Goal: Information Seeking & Learning: Learn about a topic

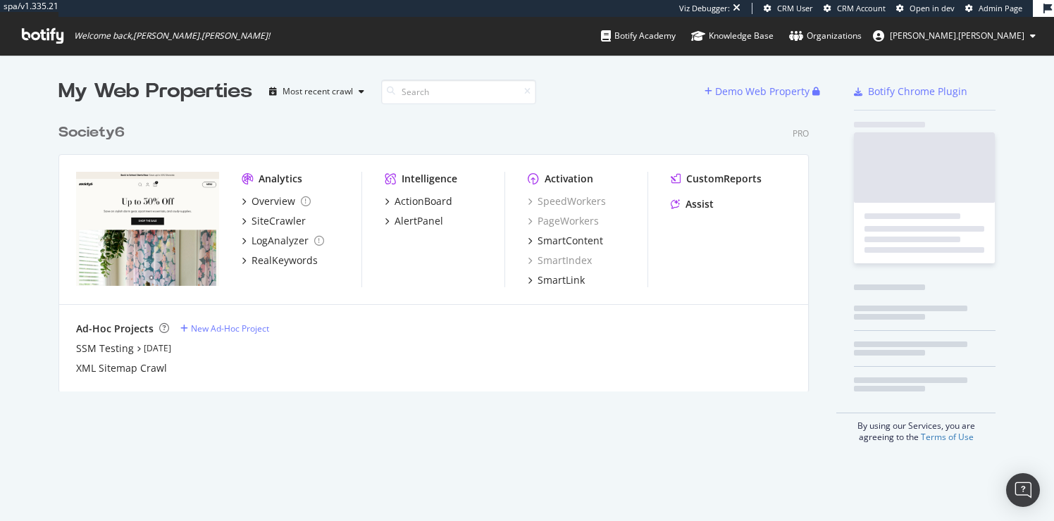
scroll to position [286, 762]
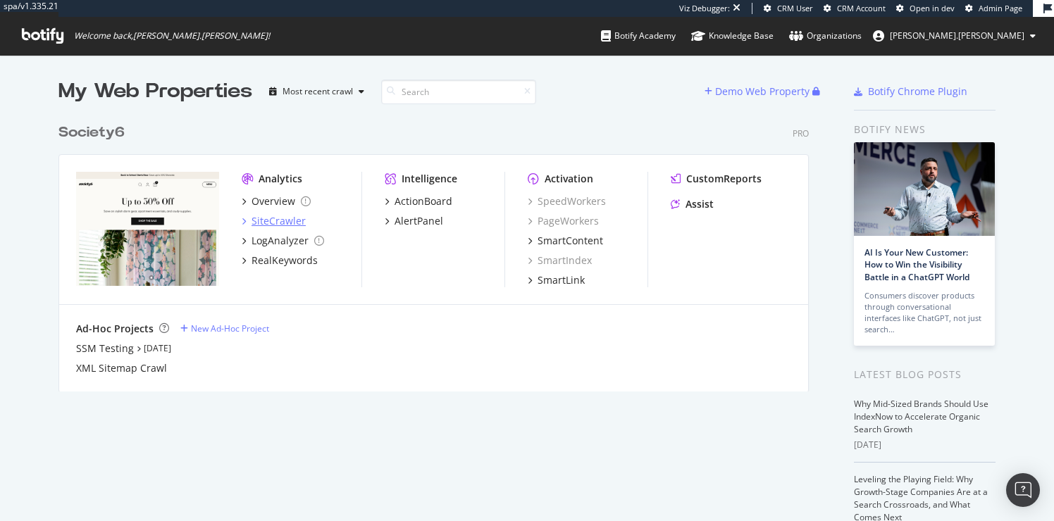
click at [281, 222] on div "SiteCrawler" at bounding box center [279, 221] width 54 height 14
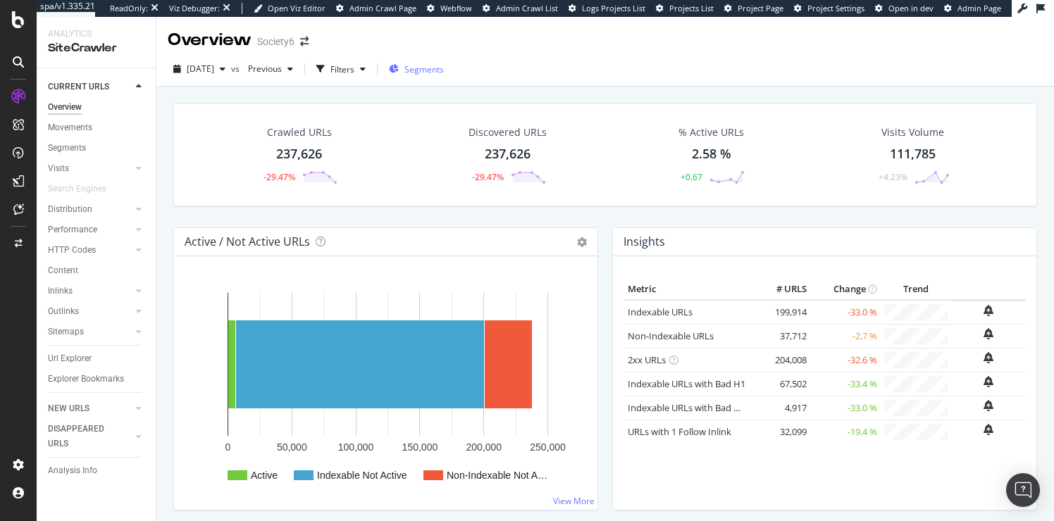
click at [440, 70] on span "Segments" at bounding box center [423, 69] width 39 height 12
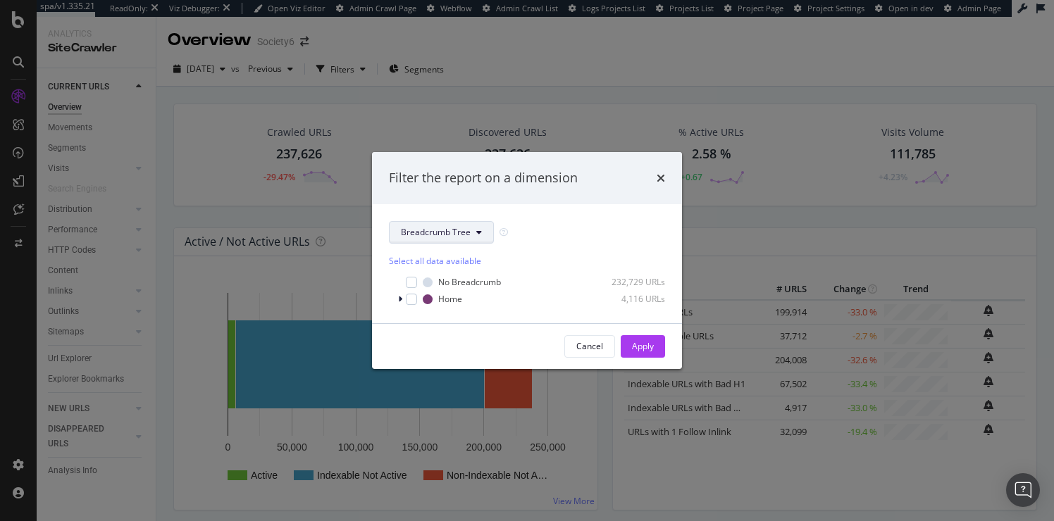
click at [457, 235] on span "Breadcrumb Tree" at bounding box center [436, 232] width 70 height 12
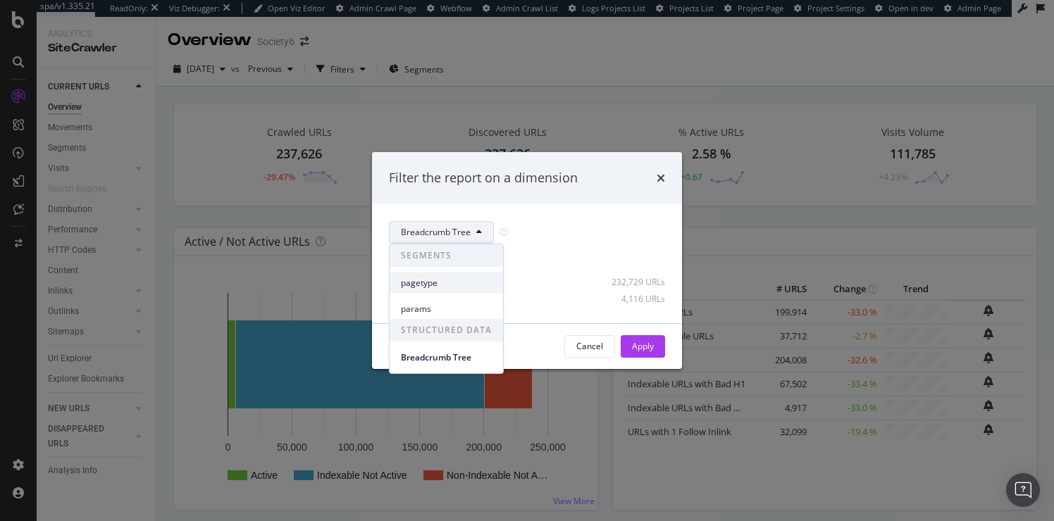
click at [425, 280] on span "pagetype" at bounding box center [446, 283] width 91 height 13
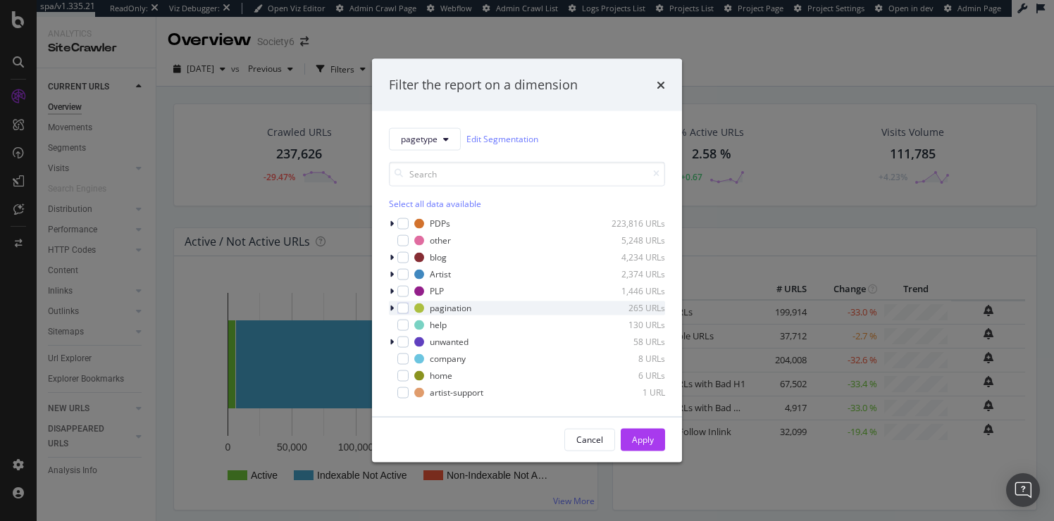
click at [392, 309] on icon "modal" at bounding box center [392, 308] width 4 height 8
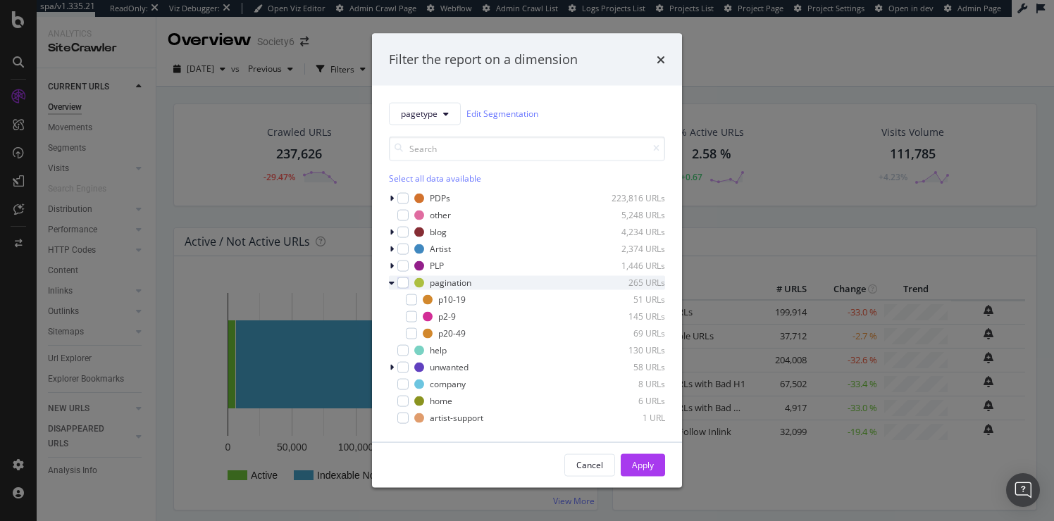
click at [392, 283] on icon "modal" at bounding box center [392, 282] width 6 height 8
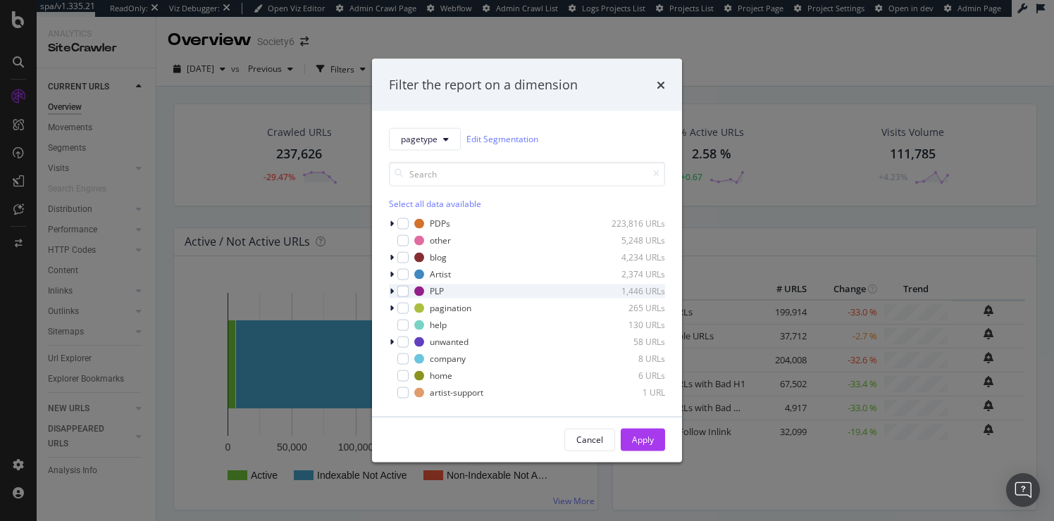
click at [392, 291] on icon "modal" at bounding box center [392, 291] width 4 height 8
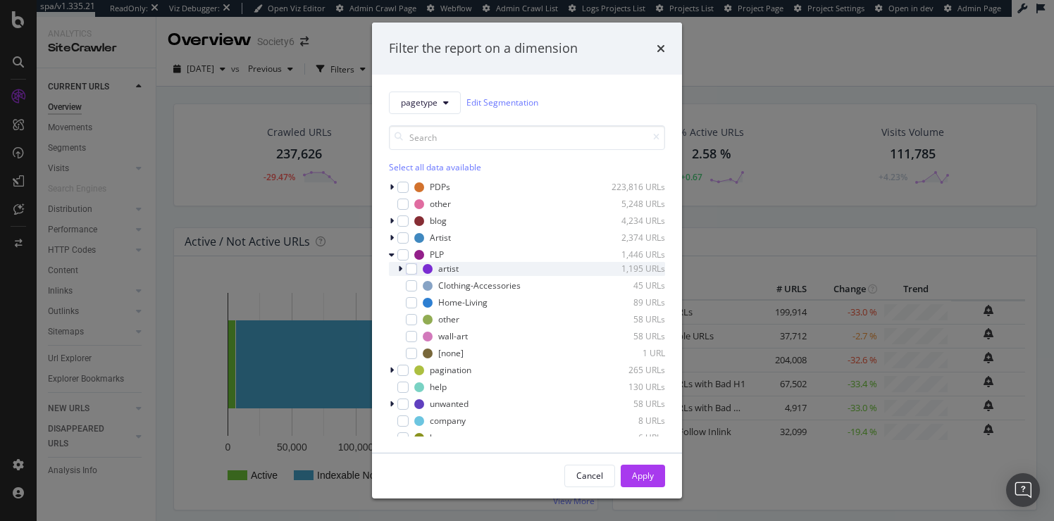
click at [401, 268] on icon "modal" at bounding box center [400, 269] width 4 height 8
click at [401, 269] on icon "modal" at bounding box center [400, 269] width 6 height 8
click at [392, 255] on icon "modal" at bounding box center [392, 255] width 6 height 8
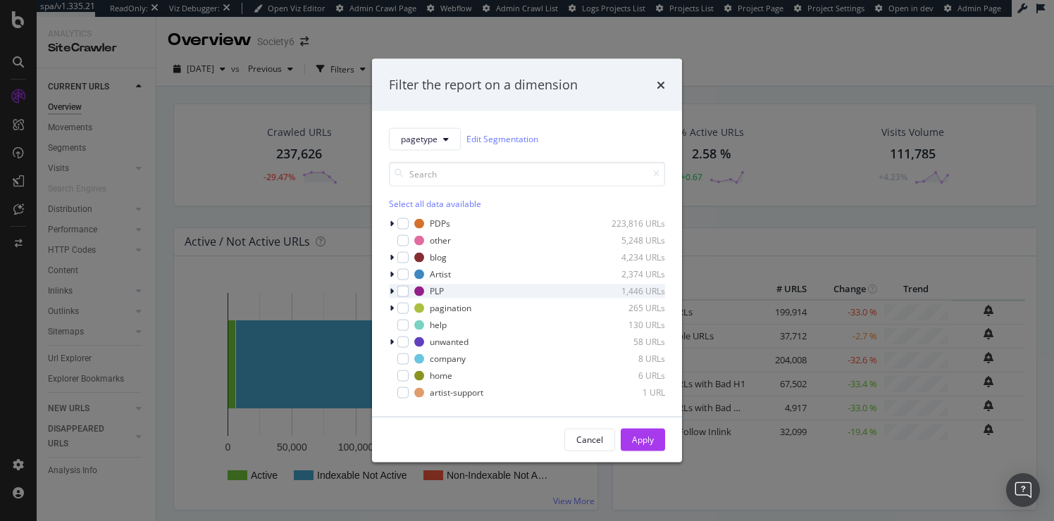
click at [391, 290] on icon "modal" at bounding box center [392, 291] width 4 height 8
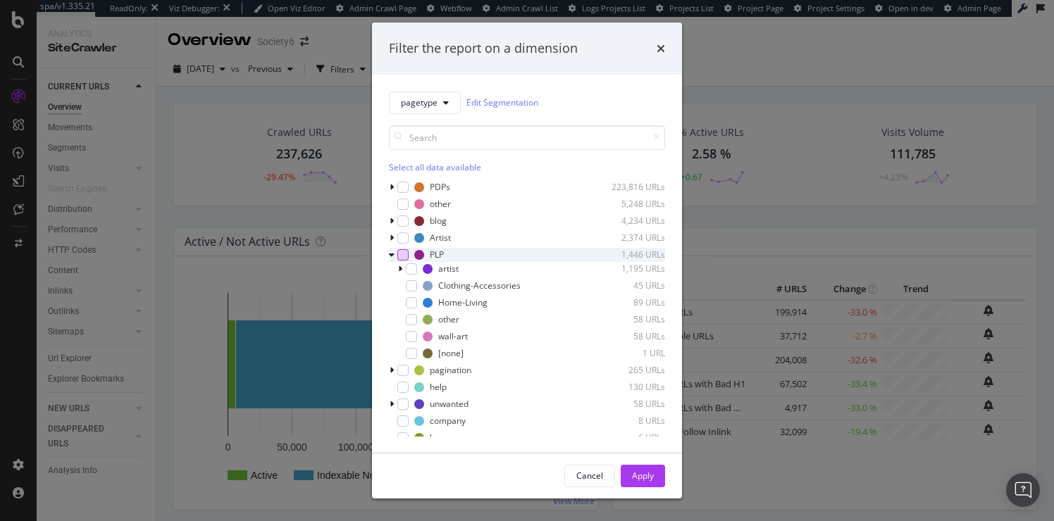
click at [403, 255] on div "modal" at bounding box center [402, 254] width 11 height 11
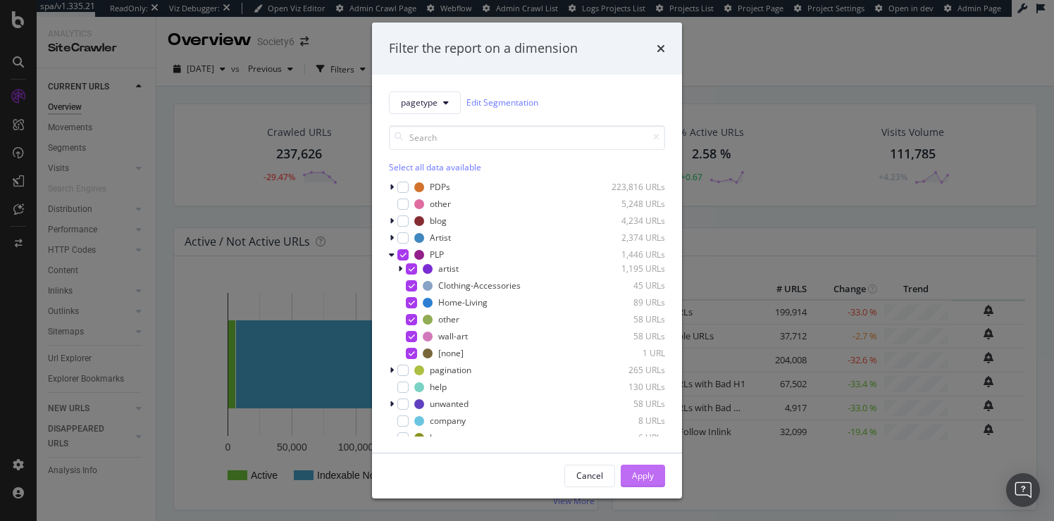
click at [642, 474] on div "Apply" at bounding box center [643, 476] width 22 height 12
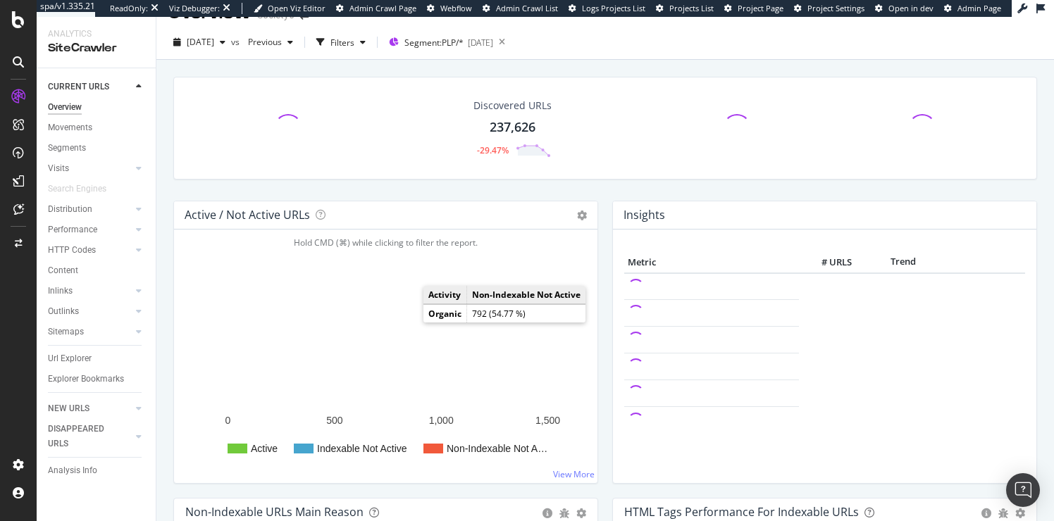
scroll to position [39, 0]
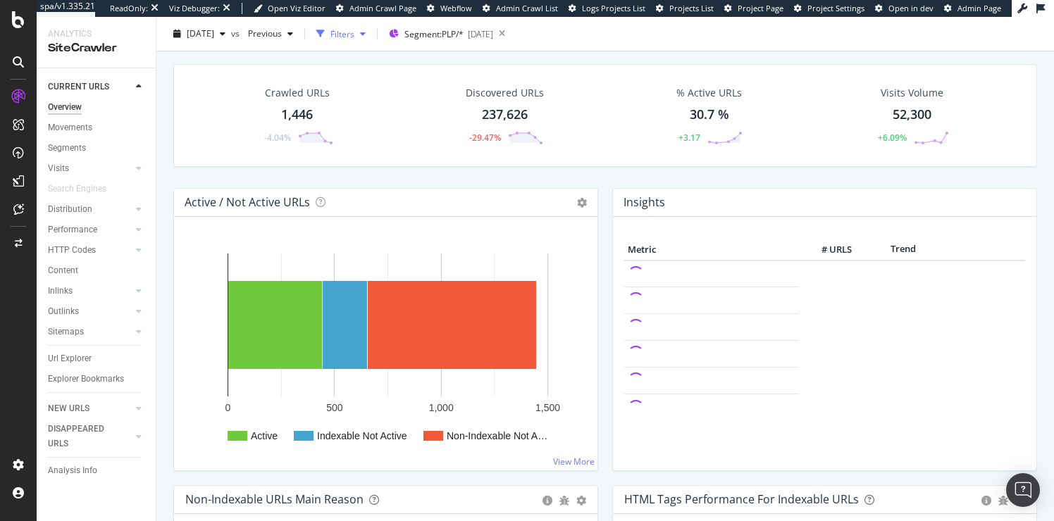
click at [354, 35] on div "Filters" at bounding box center [342, 33] width 24 height 12
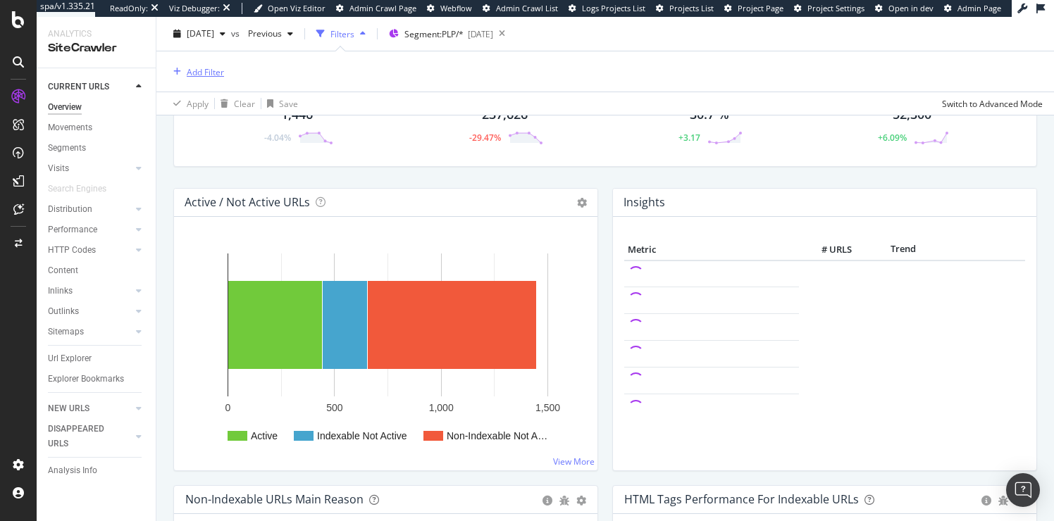
click at [208, 69] on div "Add Filter" at bounding box center [205, 72] width 37 height 12
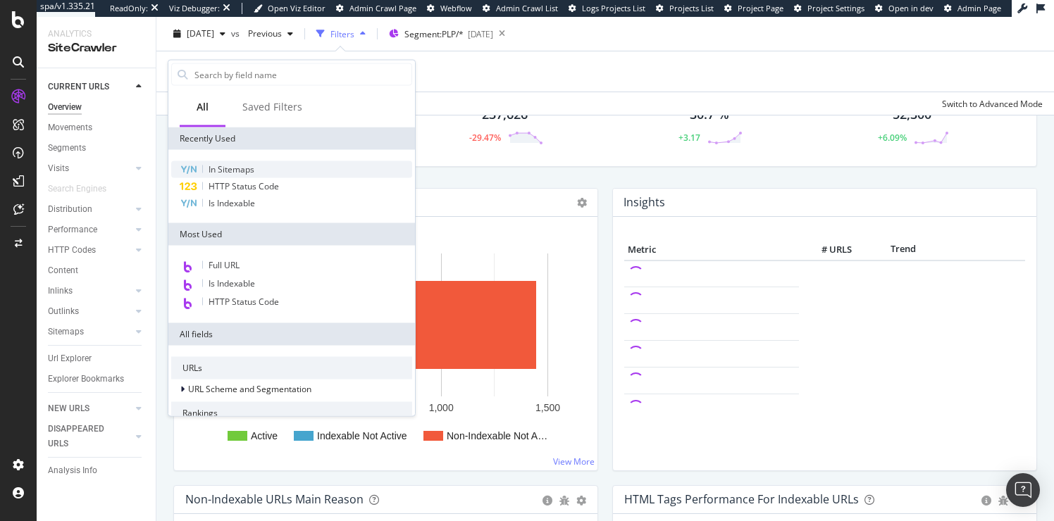
click at [242, 169] on span "In Sitemaps" at bounding box center [232, 169] width 46 height 12
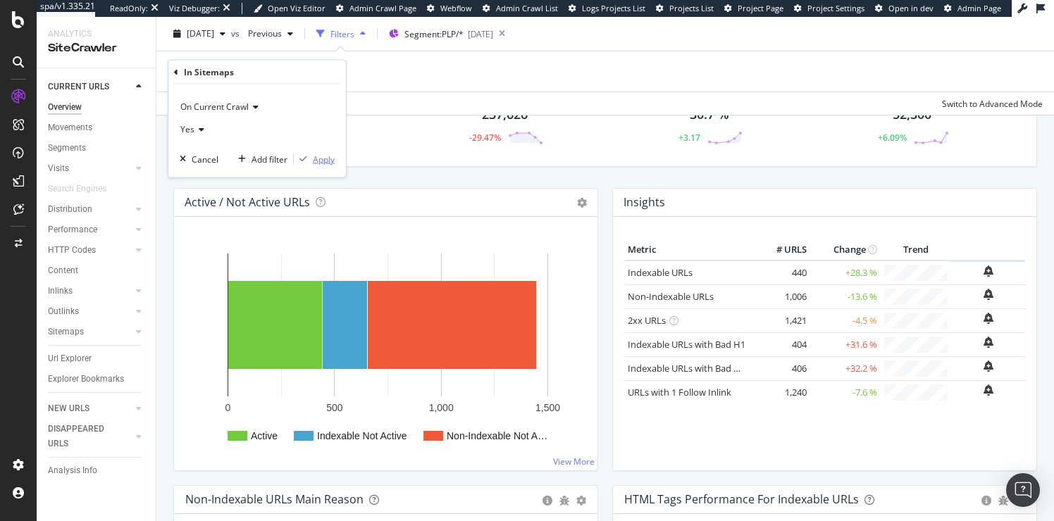
click at [321, 157] on div "Apply" at bounding box center [324, 159] width 22 height 12
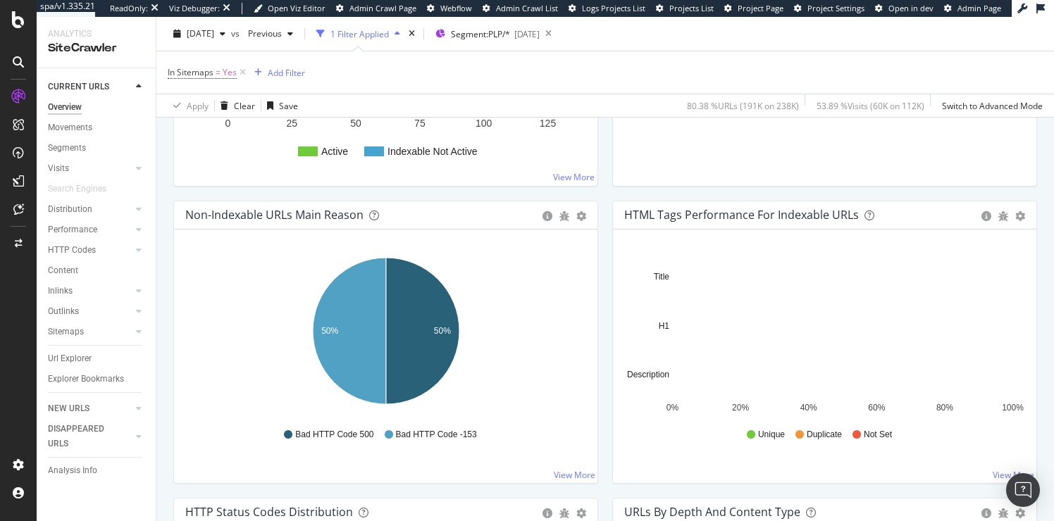
scroll to position [385, 0]
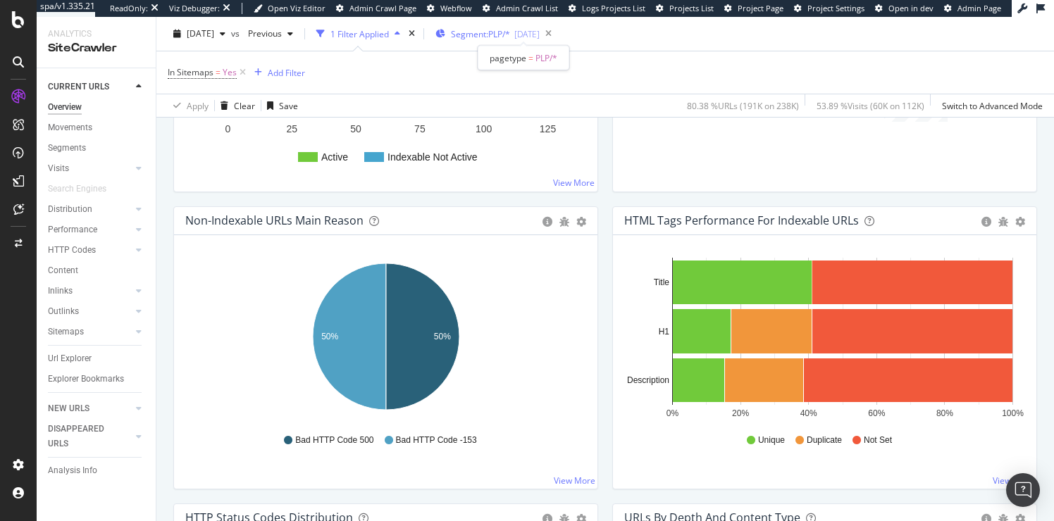
click at [492, 34] on span "Segment: PLP/*" at bounding box center [480, 34] width 59 height 12
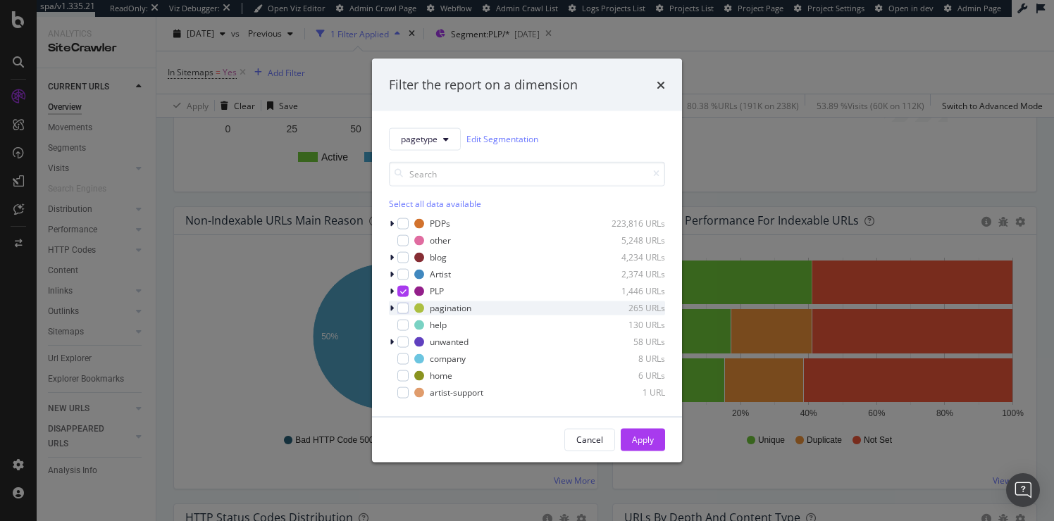
click at [393, 309] on icon "modal" at bounding box center [392, 308] width 4 height 8
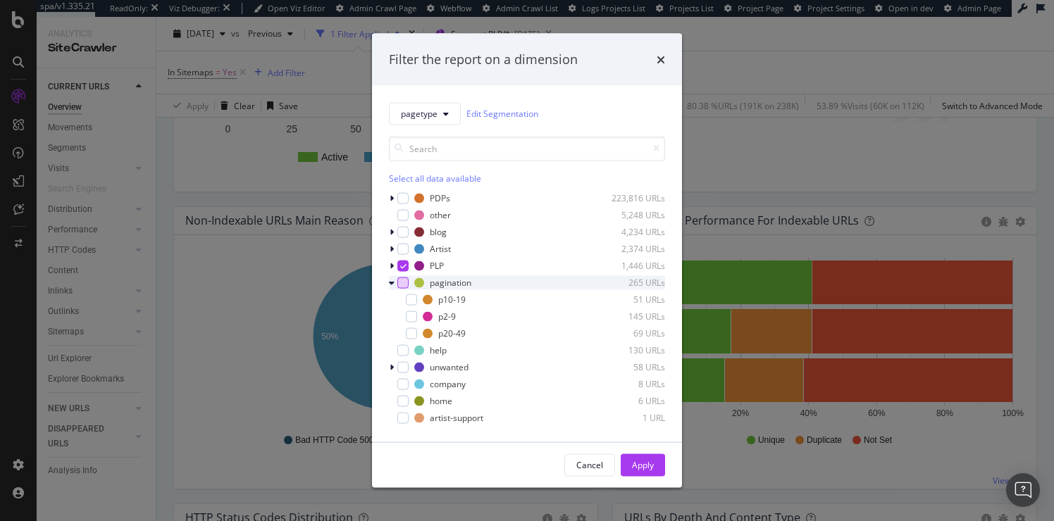
click at [402, 282] on div "modal" at bounding box center [402, 282] width 11 height 11
click at [402, 266] on icon "modal" at bounding box center [403, 265] width 6 height 7
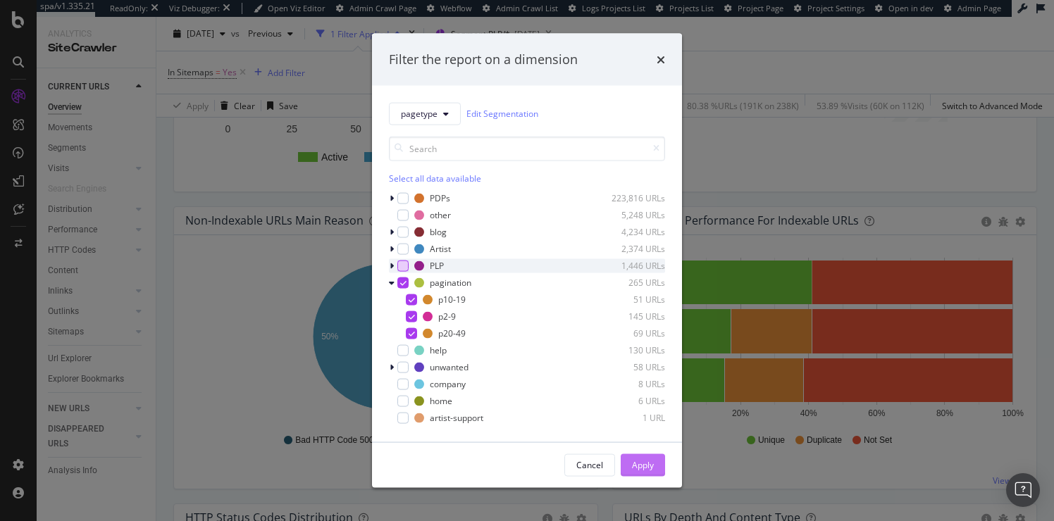
click at [647, 463] on div "Apply" at bounding box center [643, 465] width 22 height 12
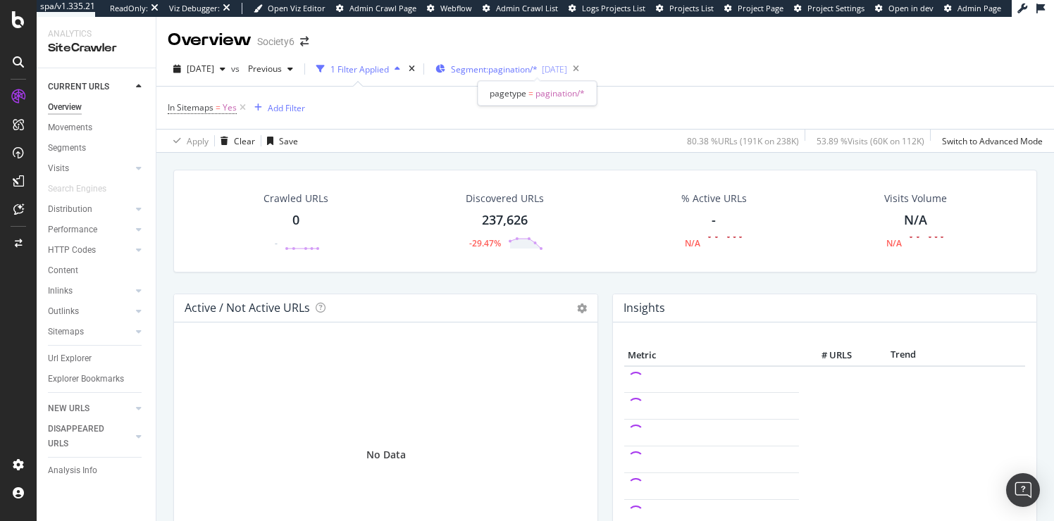
click at [501, 69] on span "Segment: pagination/*" at bounding box center [494, 69] width 87 height 12
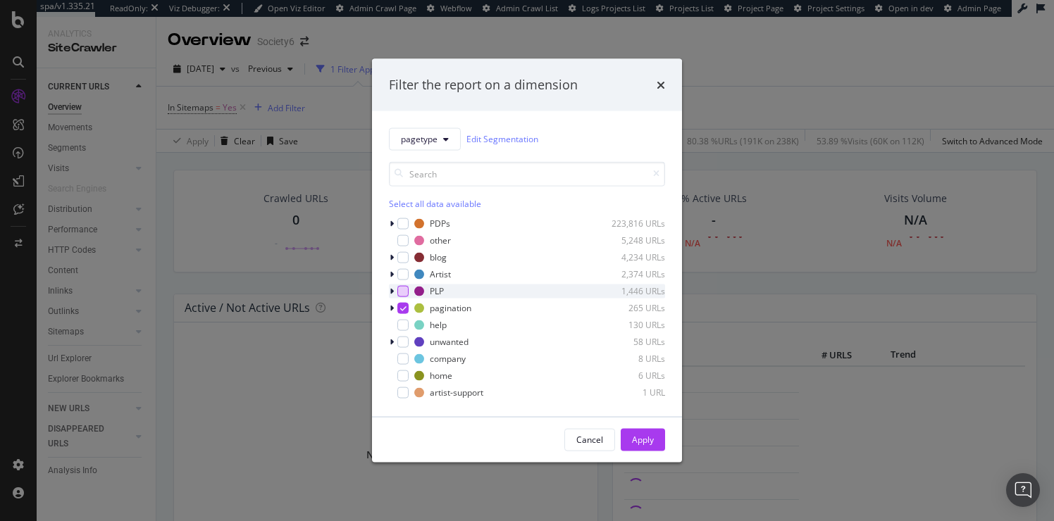
click at [404, 292] on div "modal" at bounding box center [402, 290] width 11 height 11
click at [404, 309] on icon "modal" at bounding box center [403, 307] width 6 height 7
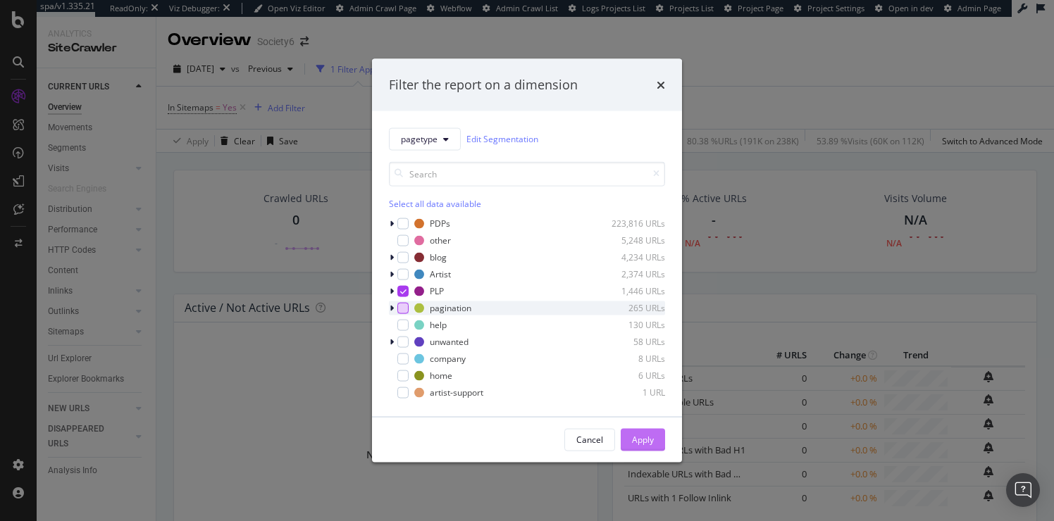
click at [633, 439] on div "Apply" at bounding box center [643, 440] width 22 height 12
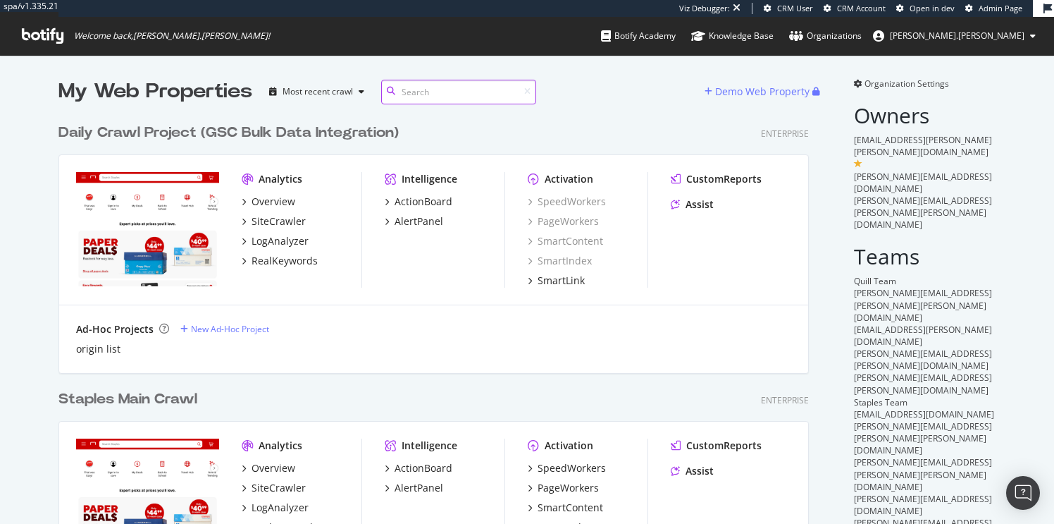
scroll to position [524, 1054]
click at [415, 200] on div "ActionBoard" at bounding box center [424, 201] width 58 height 14
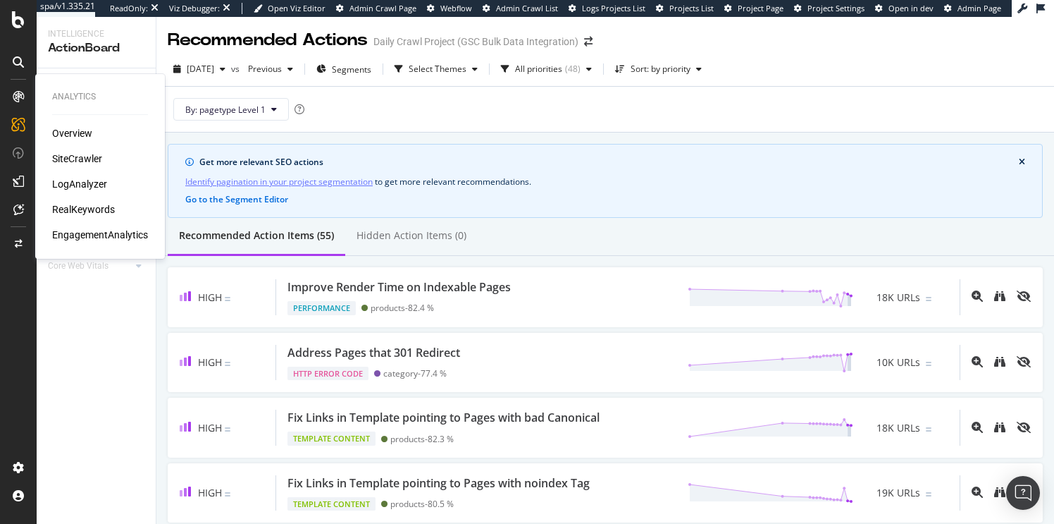
click at [79, 134] on div "Overview" at bounding box center [72, 133] width 40 height 14
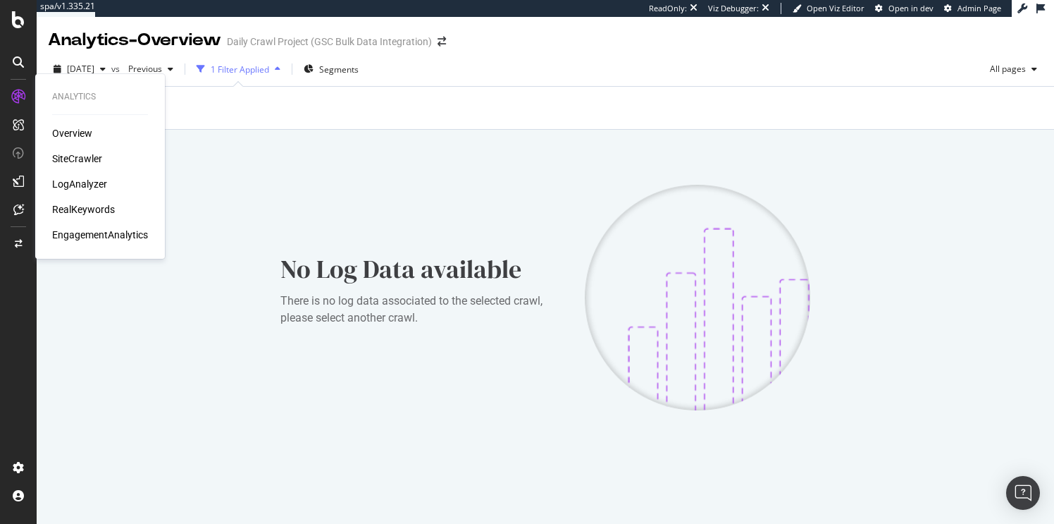
click at [79, 131] on div "Overview" at bounding box center [72, 133] width 40 height 14
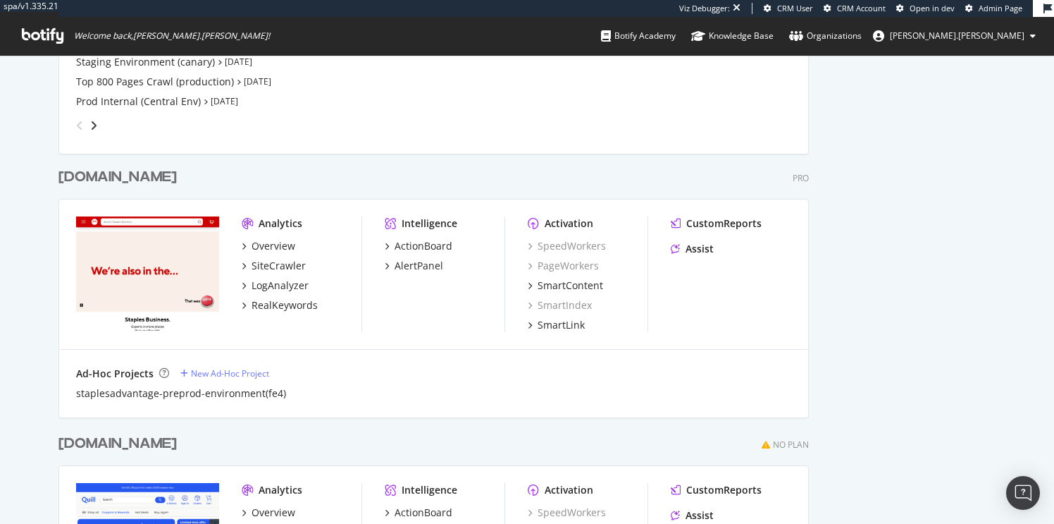
scroll to position [549, 0]
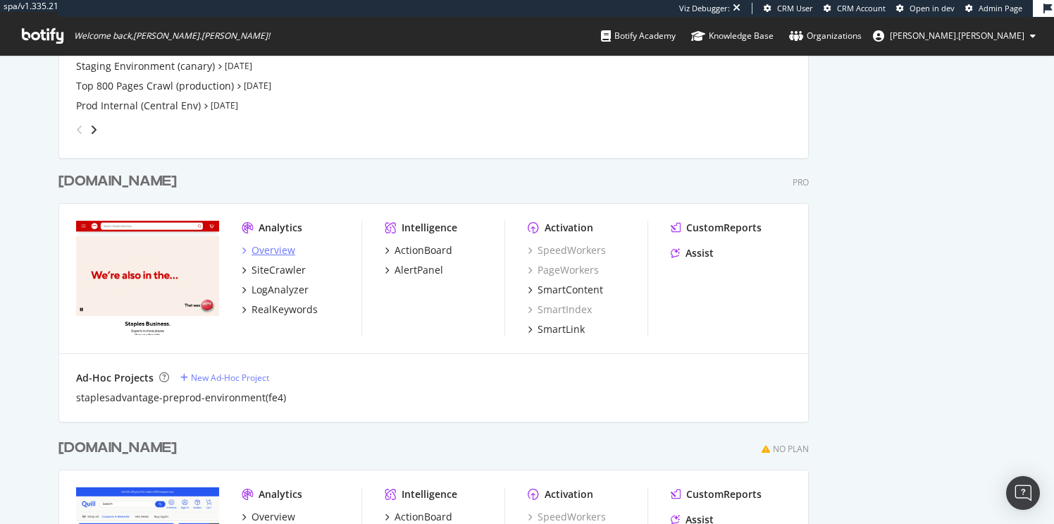
click at [275, 250] on div "Overview" at bounding box center [274, 250] width 44 height 14
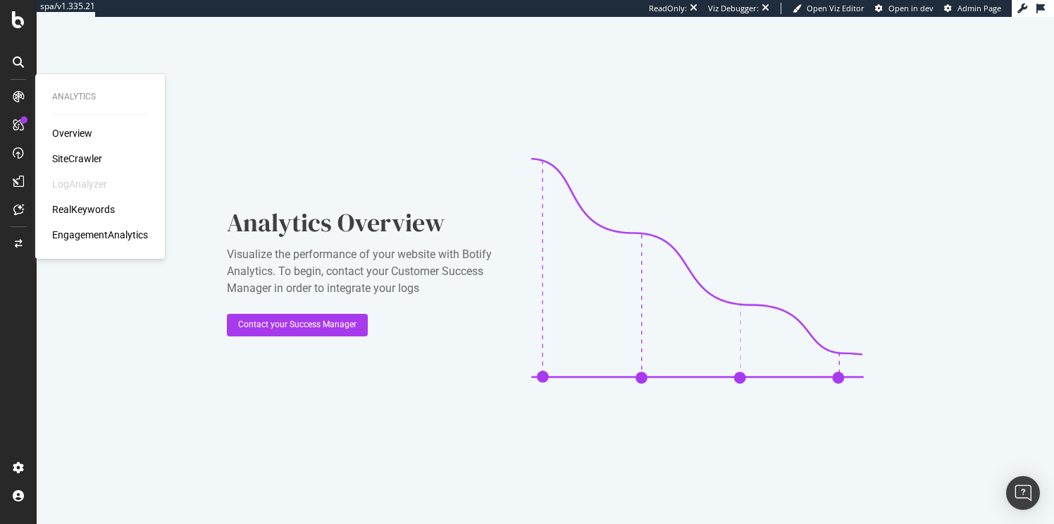
click at [82, 156] on div "SiteCrawler" at bounding box center [77, 158] width 50 height 14
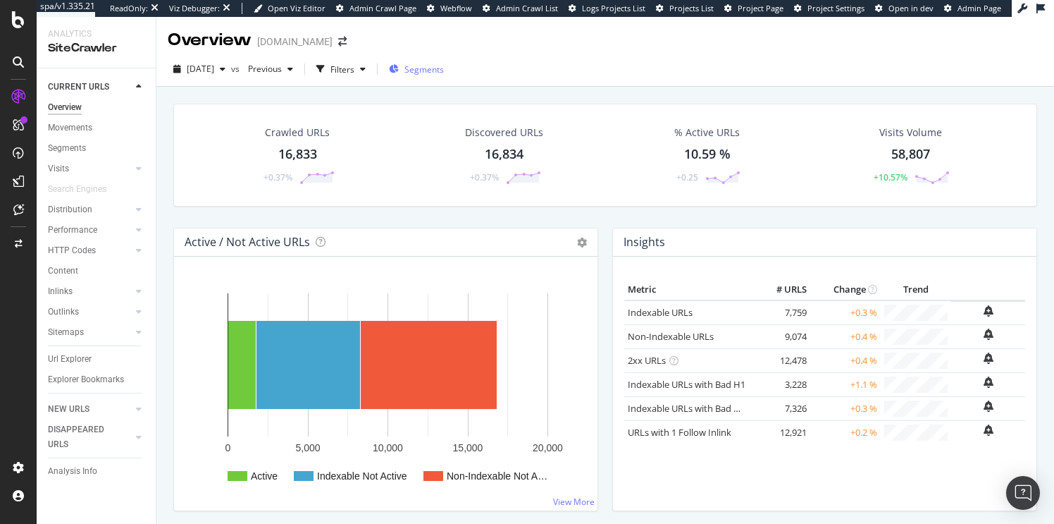
click at [439, 68] on span "Segments" at bounding box center [423, 69] width 39 height 12
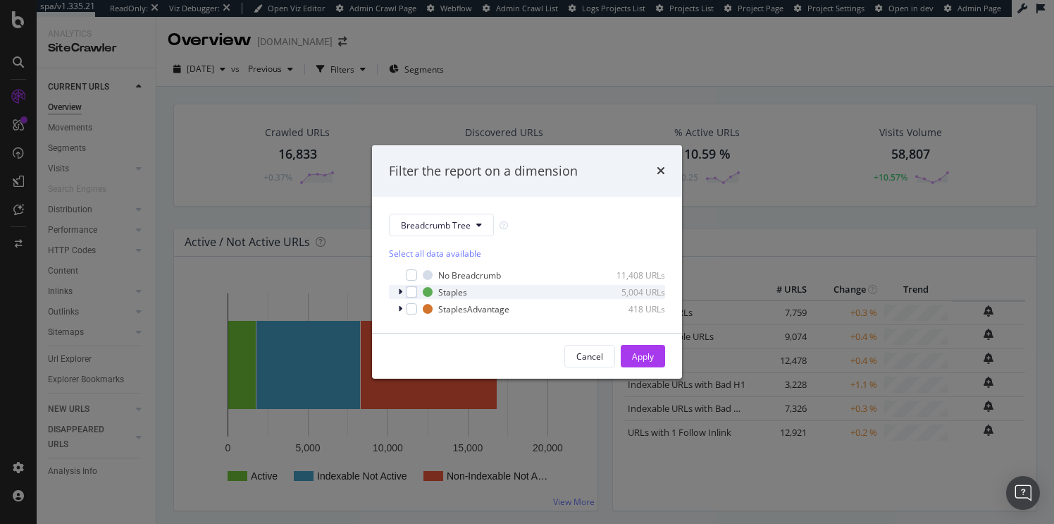
click at [400, 292] on icon "modal" at bounding box center [400, 291] width 4 height 8
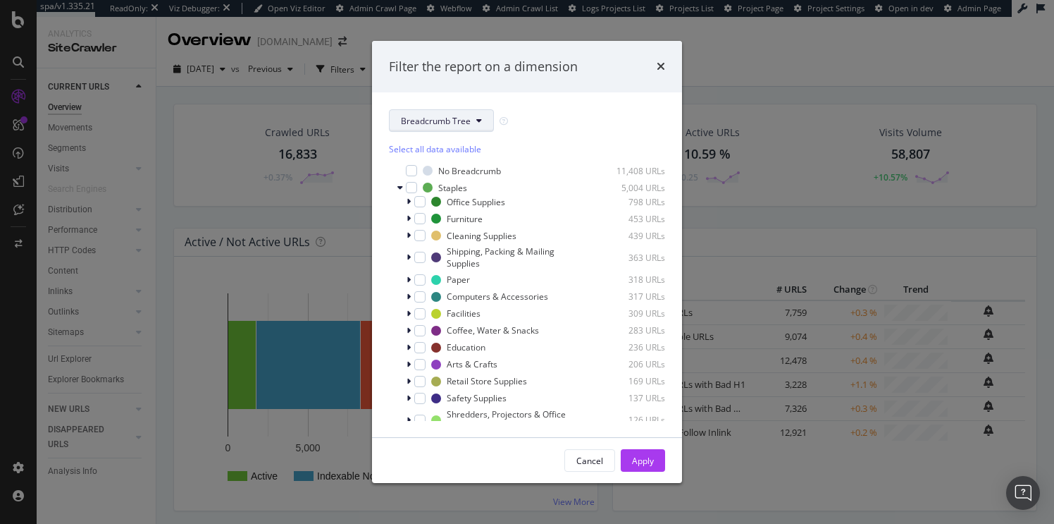
click at [474, 119] on button "Breadcrumb Tree" at bounding box center [441, 120] width 105 height 23
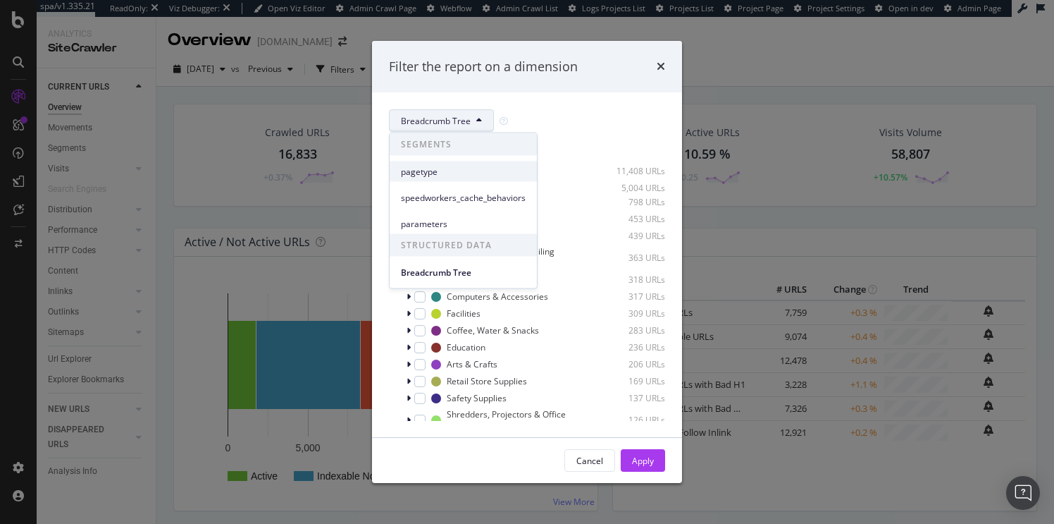
click at [426, 171] on span "pagetype" at bounding box center [463, 171] width 125 height 13
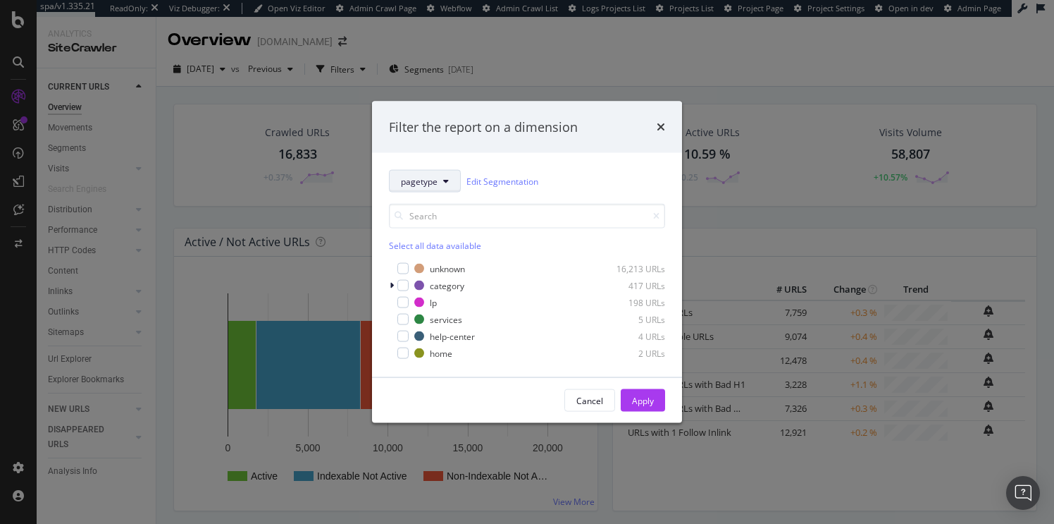
click at [445, 180] on icon "modal" at bounding box center [446, 181] width 6 height 8
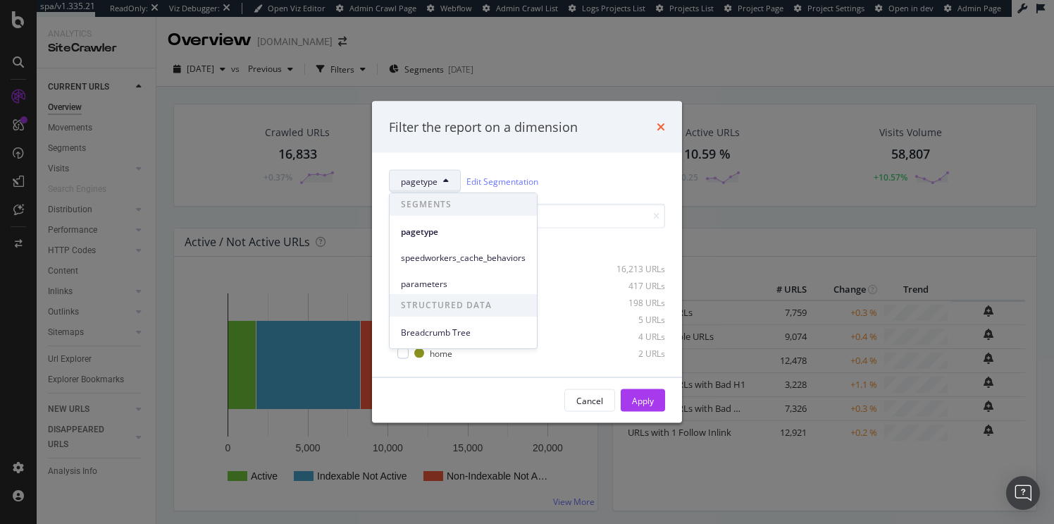
click at [662, 123] on icon "times" at bounding box center [661, 126] width 8 height 11
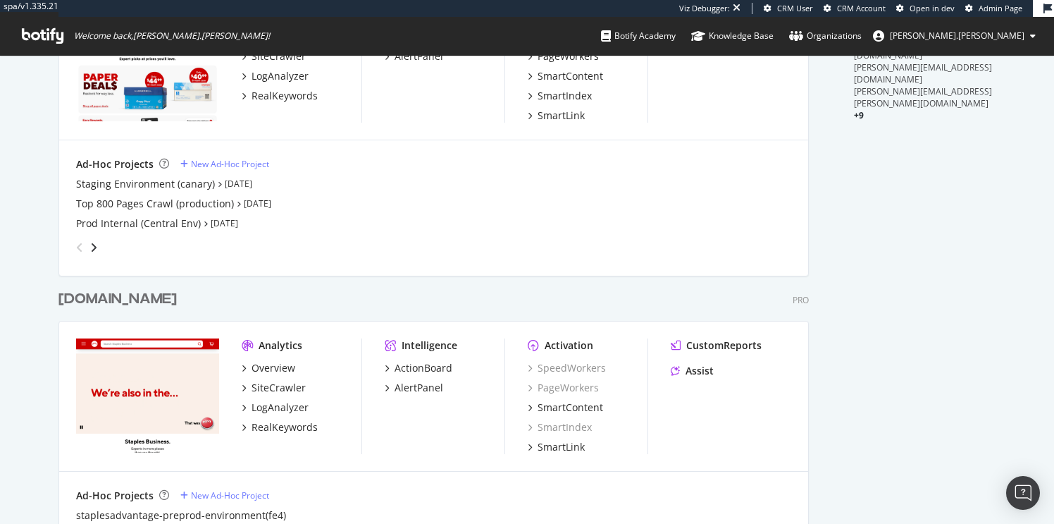
scroll to position [377, 0]
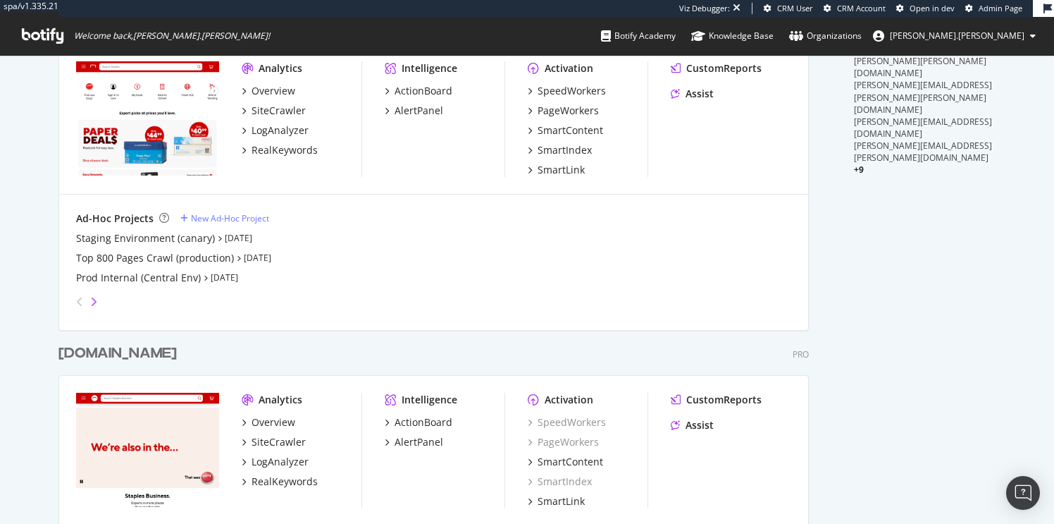
click at [95, 299] on icon "angle-right" at bounding box center [93, 301] width 7 height 11
click at [94, 299] on icon "angle-right" at bounding box center [93, 301] width 7 height 11
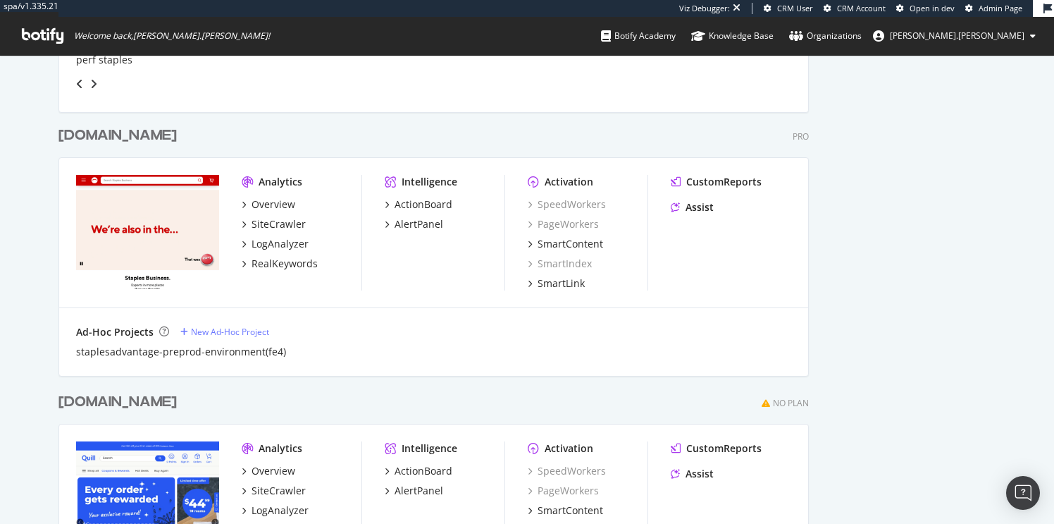
scroll to position [597, 0]
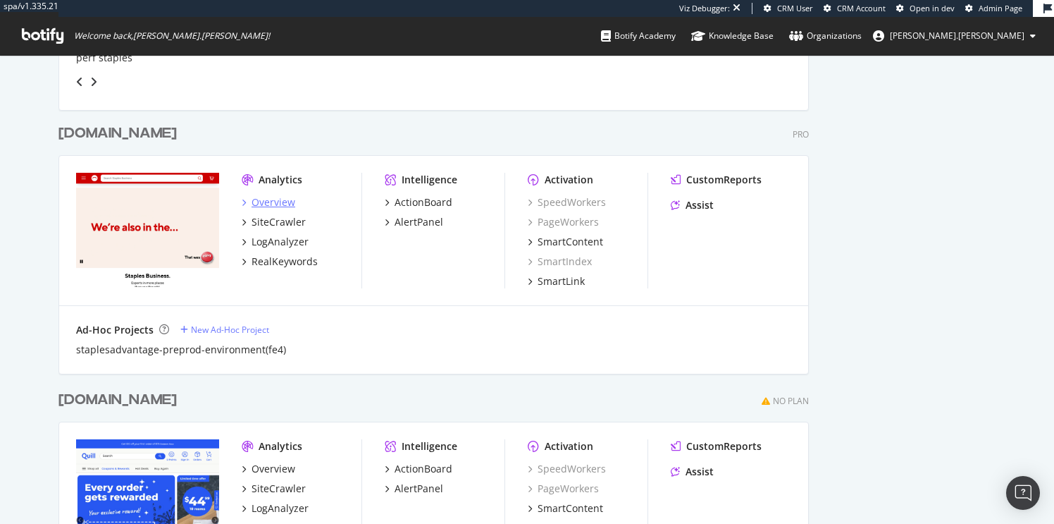
click at [271, 201] on div "Overview" at bounding box center [274, 202] width 44 height 14
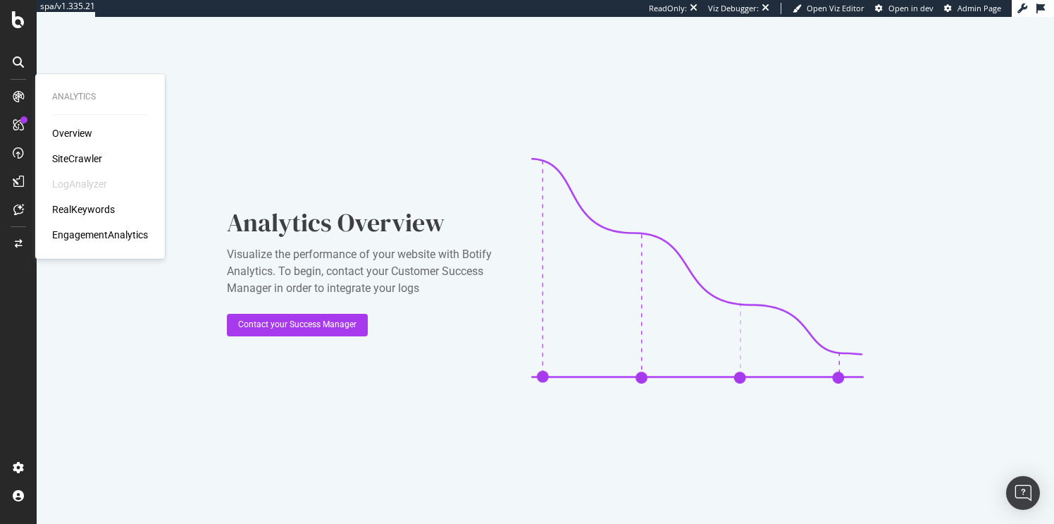
click at [78, 132] on div "Overview" at bounding box center [72, 133] width 40 height 14
click at [84, 156] on div "SiteCrawler" at bounding box center [77, 158] width 50 height 14
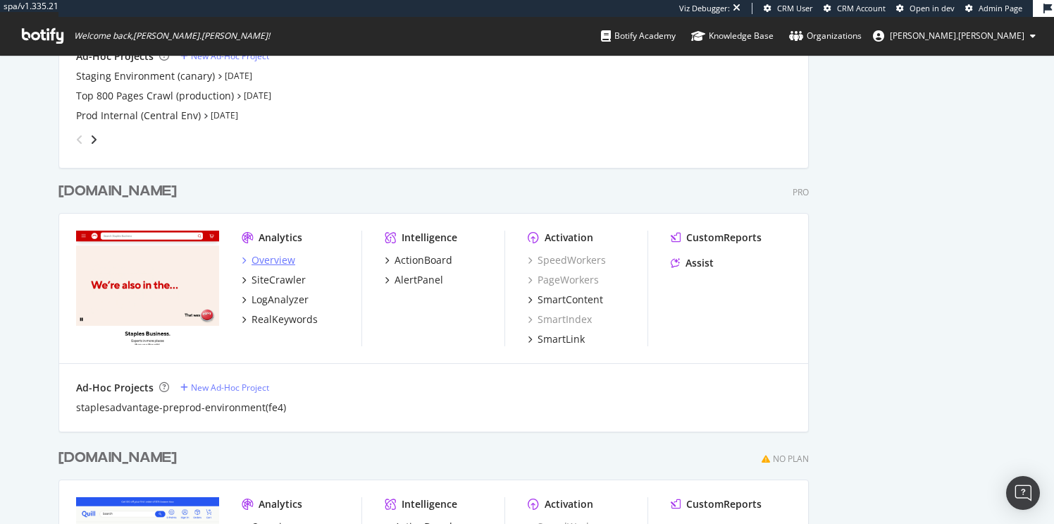
scroll to position [554, 0]
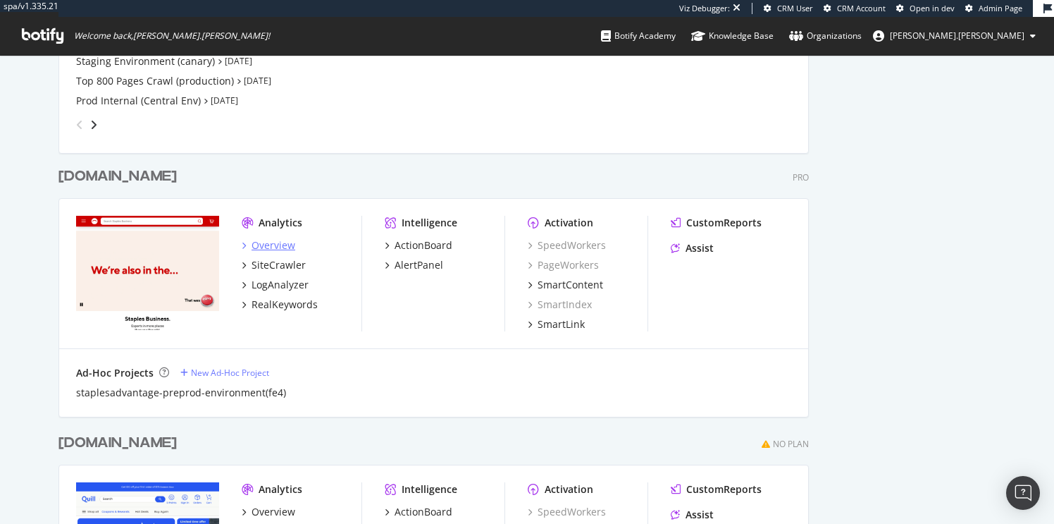
click at [267, 246] on div "Overview" at bounding box center [274, 245] width 44 height 14
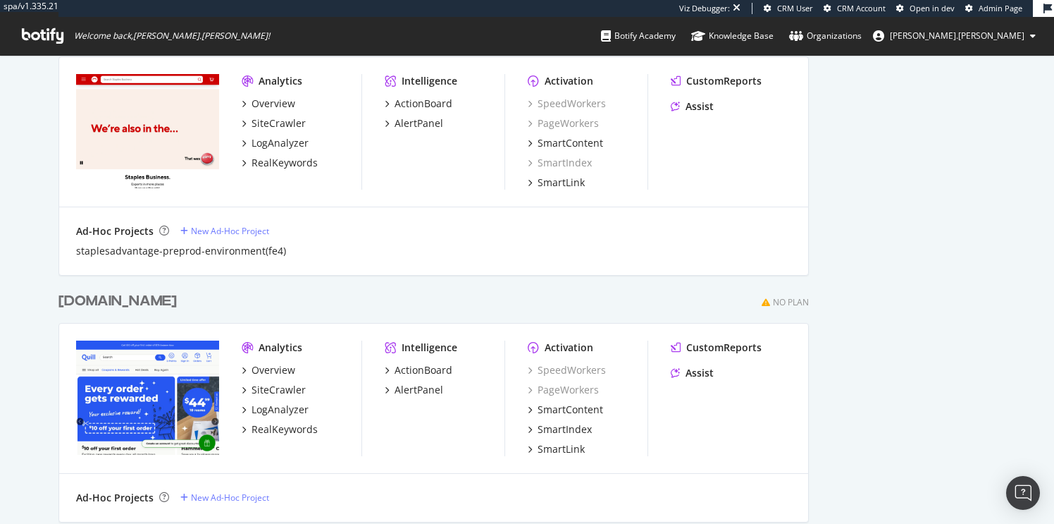
scroll to position [697, 0]
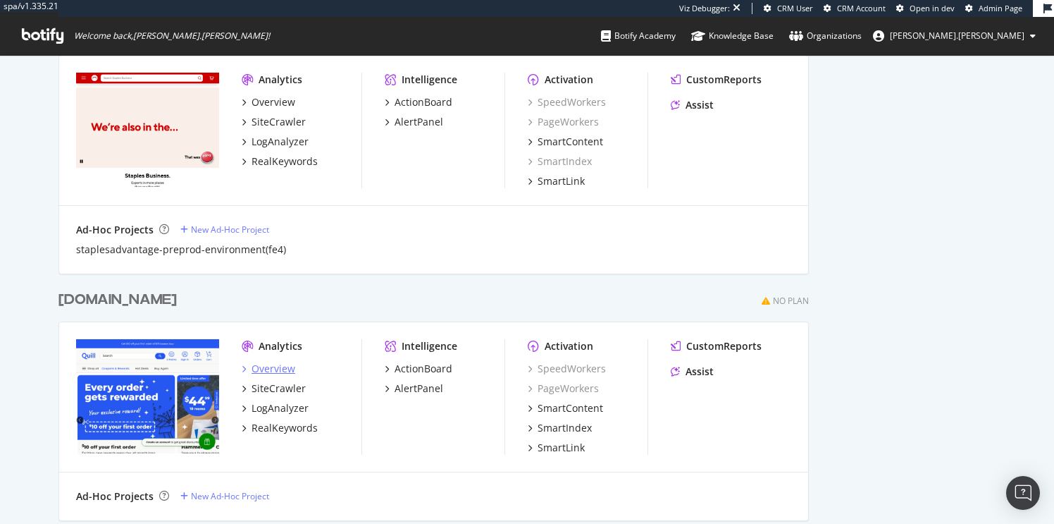
click at [276, 367] on div "Overview" at bounding box center [274, 368] width 44 height 14
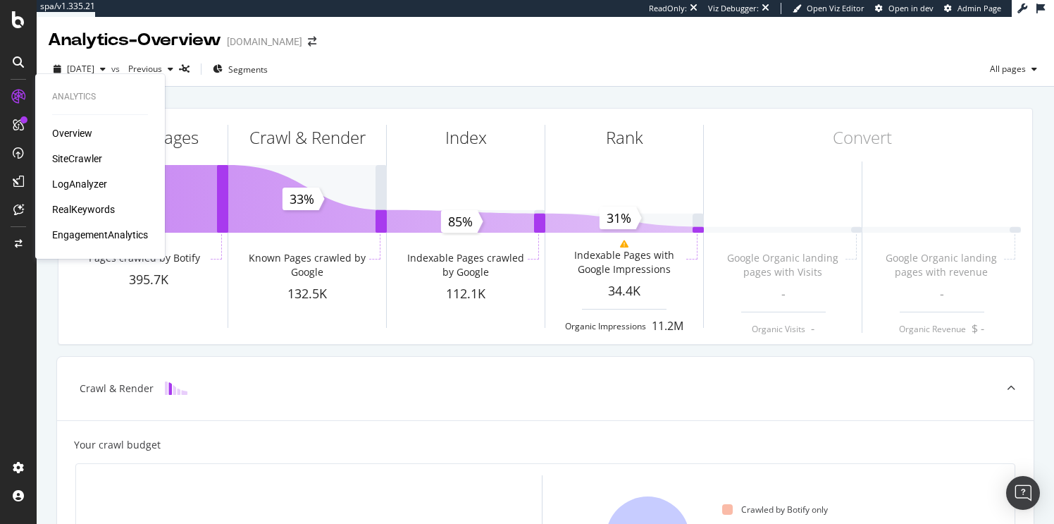
click at [82, 156] on div "SiteCrawler" at bounding box center [77, 158] width 50 height 14
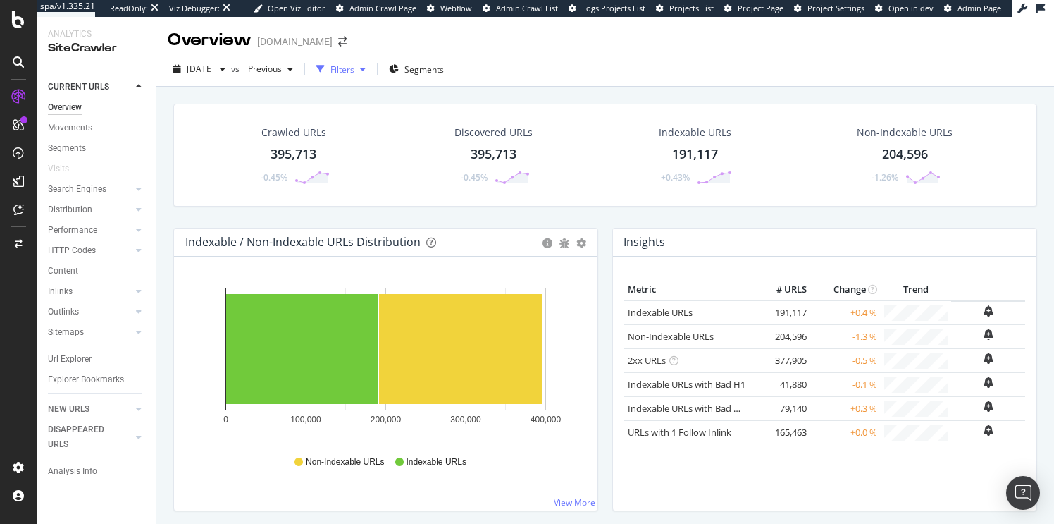
click at [354, 70] on div "Filters" at bounding box center [342, 69] width 24 height 12
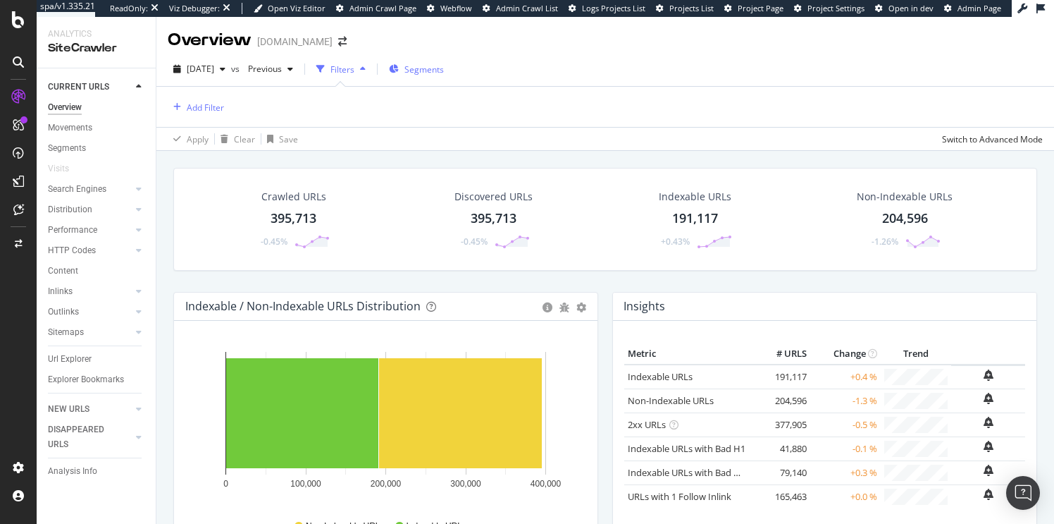
click at [444, 70] on span "Segments" at bounding box center [423, 69] width 39 height 12
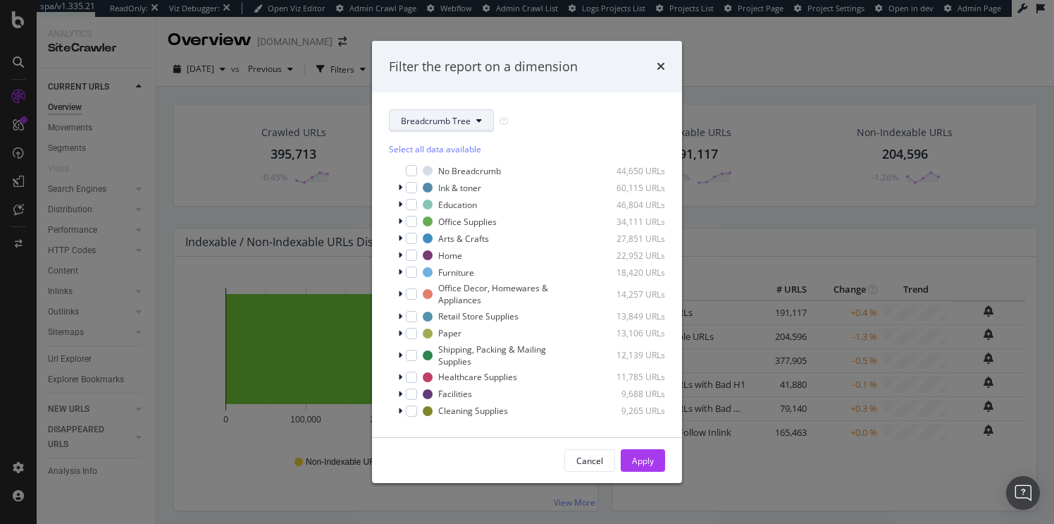
click at [479, 118] on icon "modal" at bounding box center [479, 120] width 6 height 8
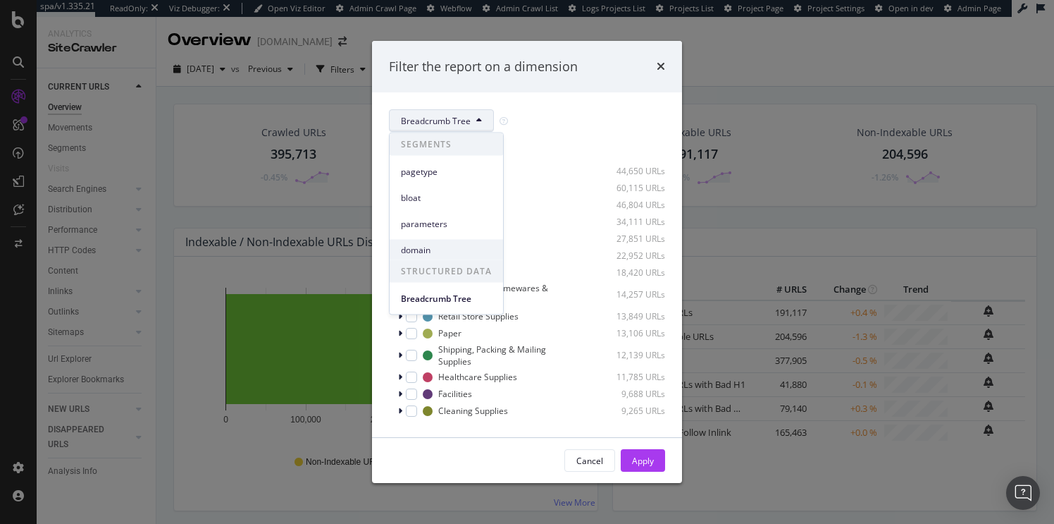
click at [421, 251] on span "domain" at bounding box center [446, 249] width 91 height 13
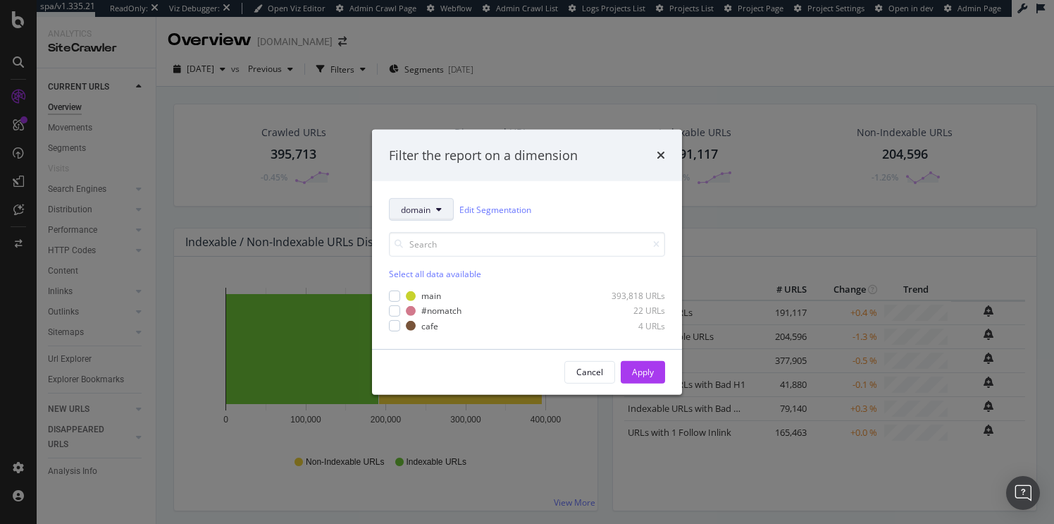
click at [430, 210] on span "domain" at bounding box center [416, 209] width 30 height 12
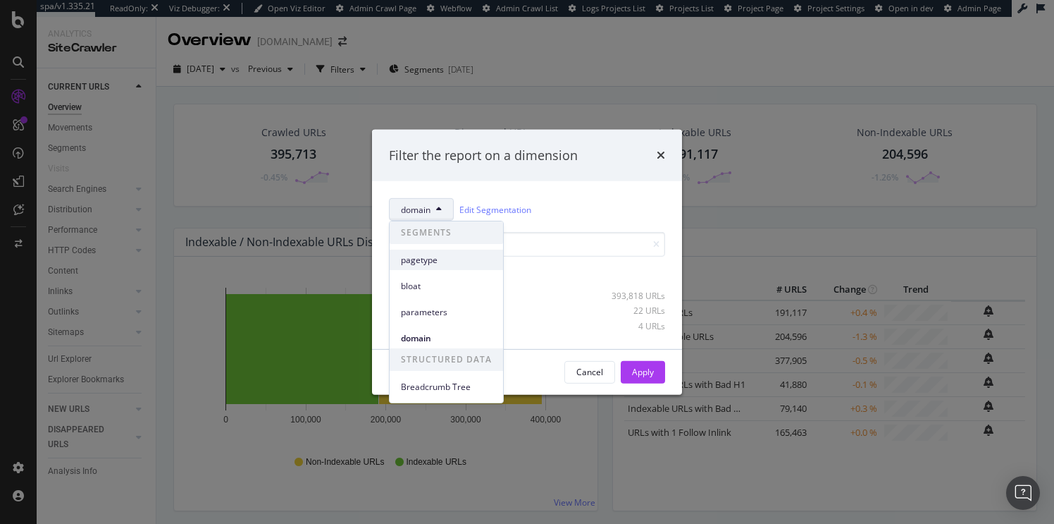
click at [421, 260] on span "pagetype" at bounding box center [446, 260] width 91 height 13
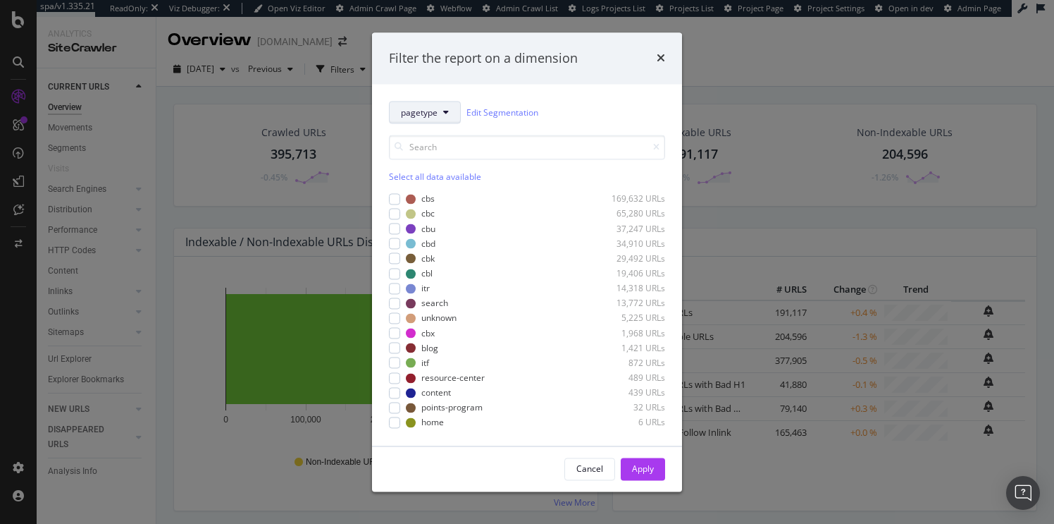
click at [434, 116] on span "pagetype" at bounding box center [419, 112] width 37 height 12
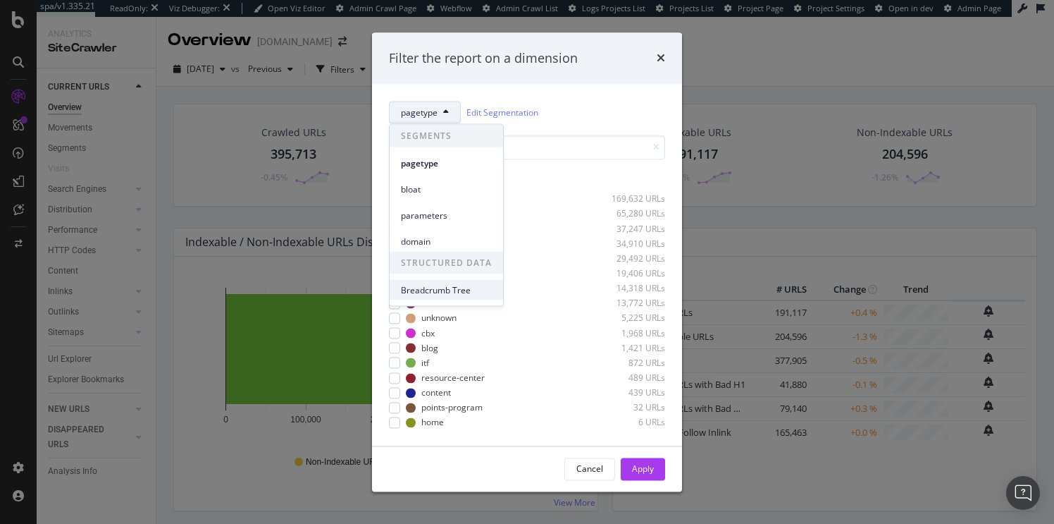
click at [428, 290] on span "Breadcrumb Tree" at bounding box center [446, 289] width 91 height 13
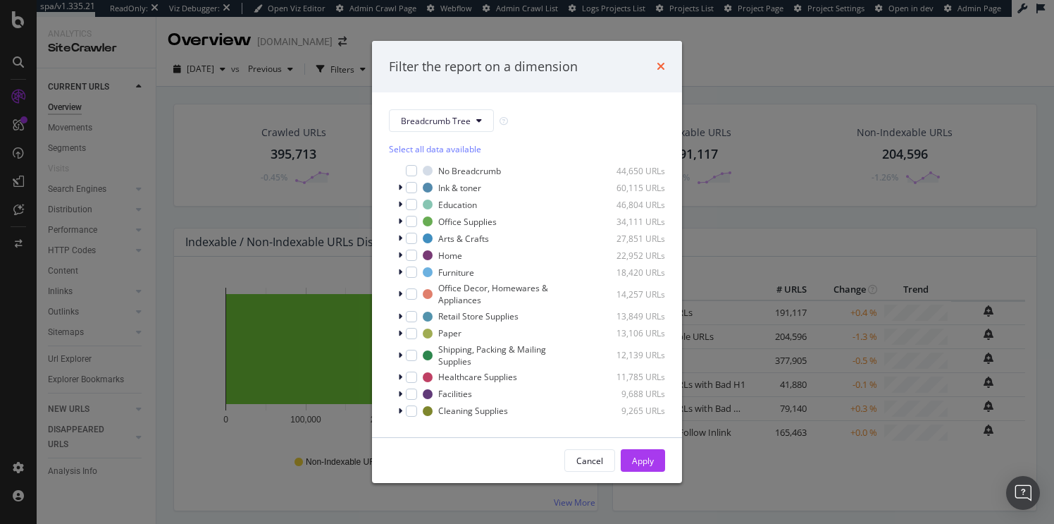
click at [658, 66] on icon "times" at bounding box center [661, 66] width 8 height 11
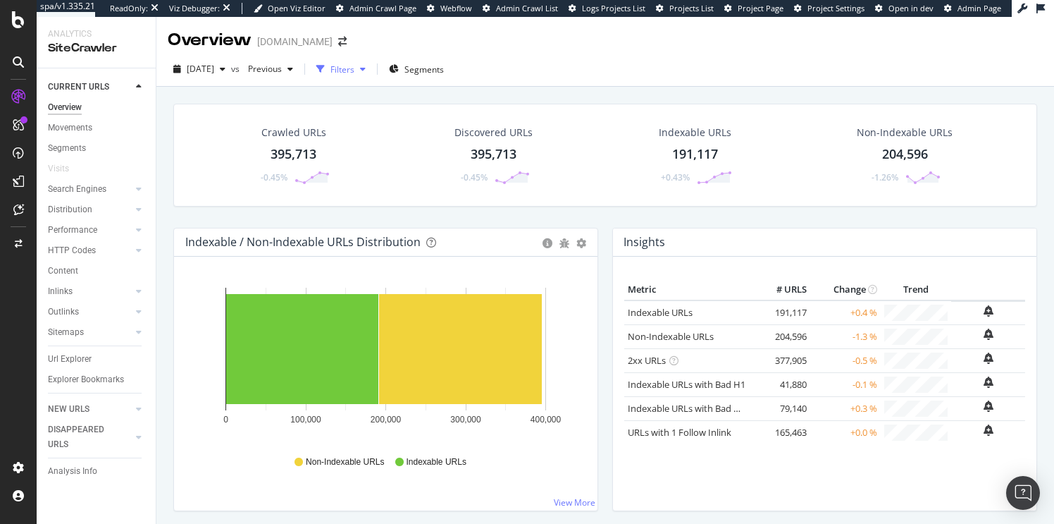
click at [354, 70] on div "Filters" at bounding box center [342, 69] width 24 height 12
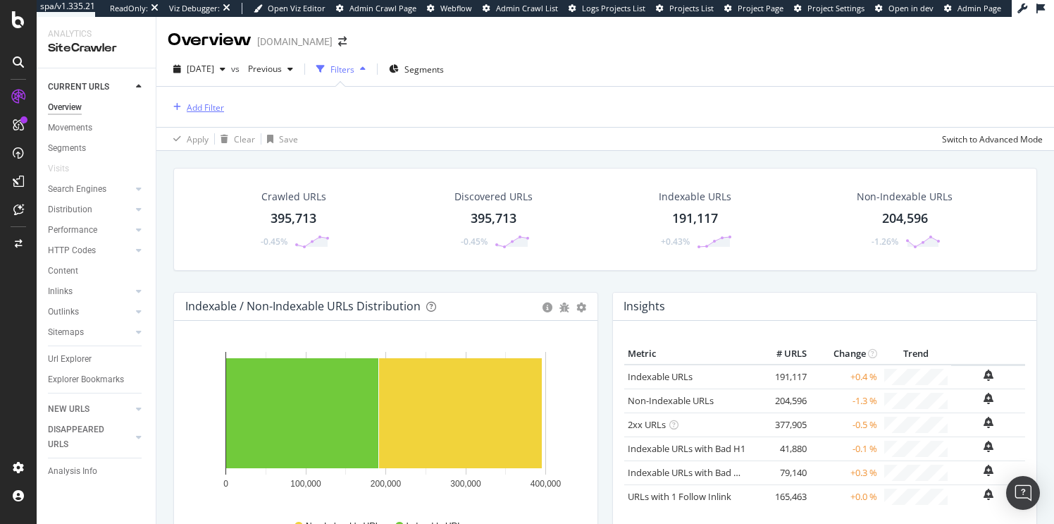
click at [211, 106] on div "Add Filter" at bounding box center [205, 107] width 37 height 12
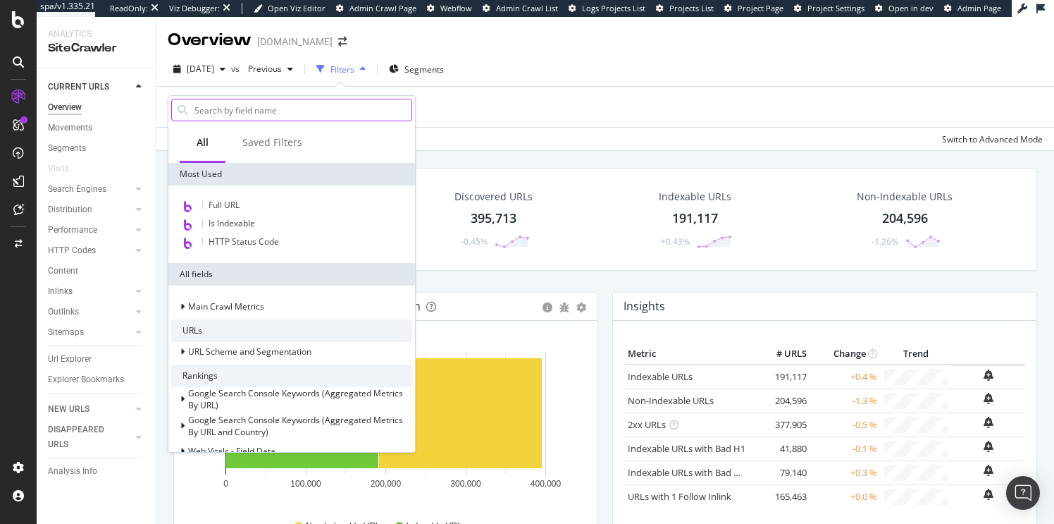
click at [252, 111] on input "text" at bounding box center [302, 109] width 218 height 21
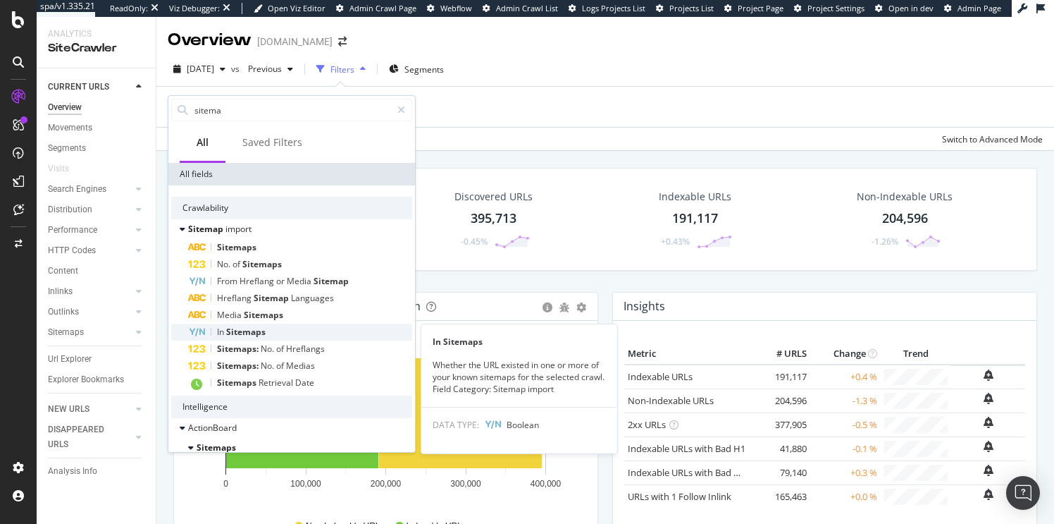
type input "sitema"
click at [246, 330] on span "Sitemaps" at bounding box center [245, 332] width 39 height 12
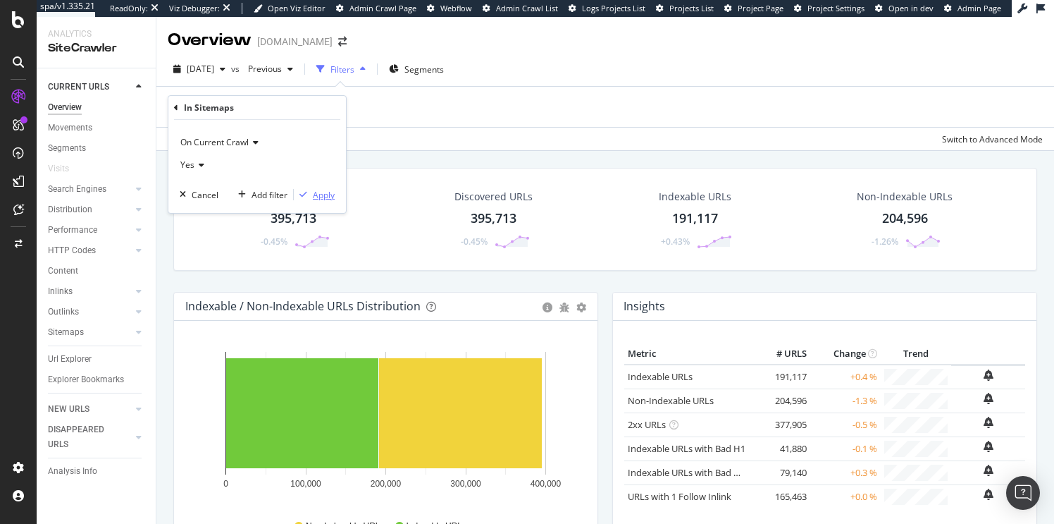
click at [323, 197] on div "Apply" at bounding box center [324, 195] width 22 height 12
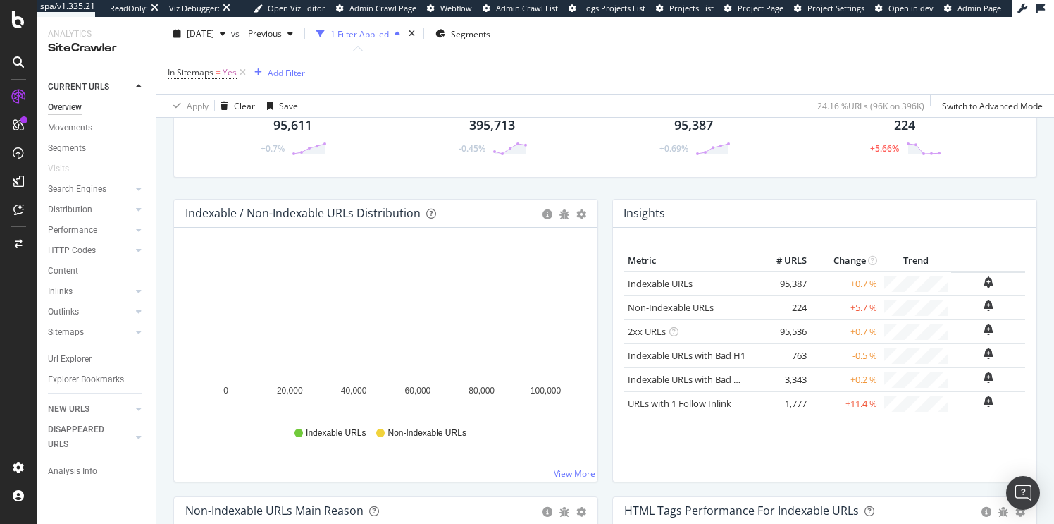
scroll to position [111, 0]
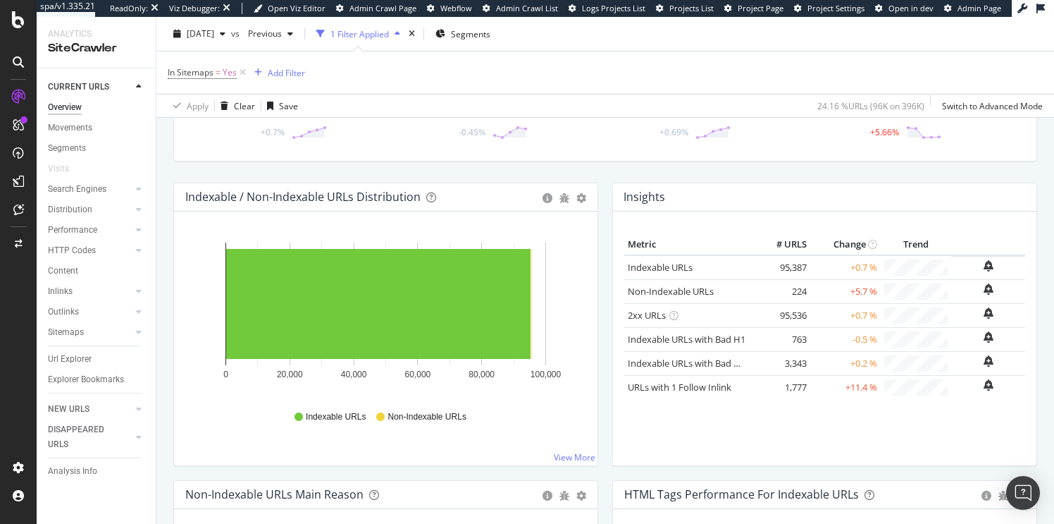
click at [65, 108] on div "Overview" at bounding box center [65, 107] width 34 height 15
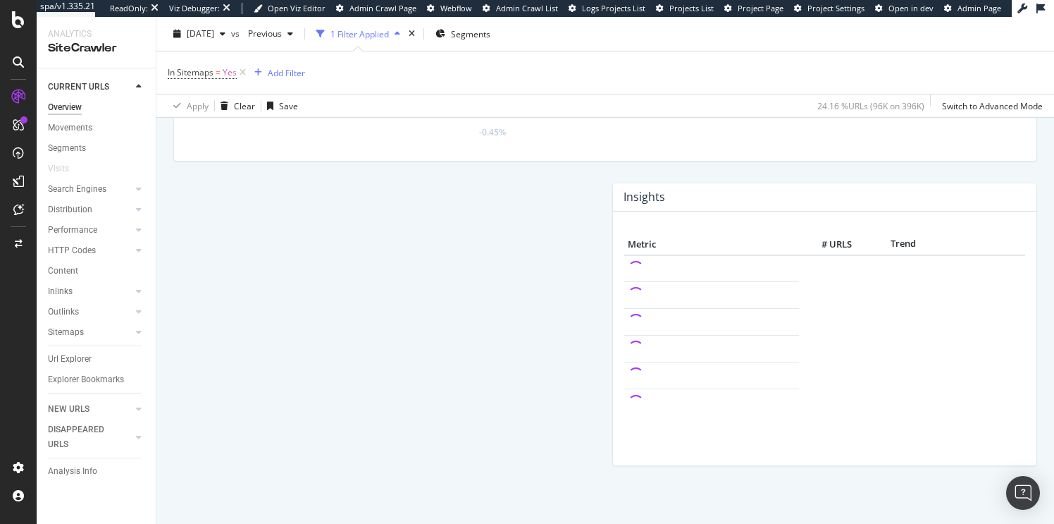
scroll to position [111, 0]
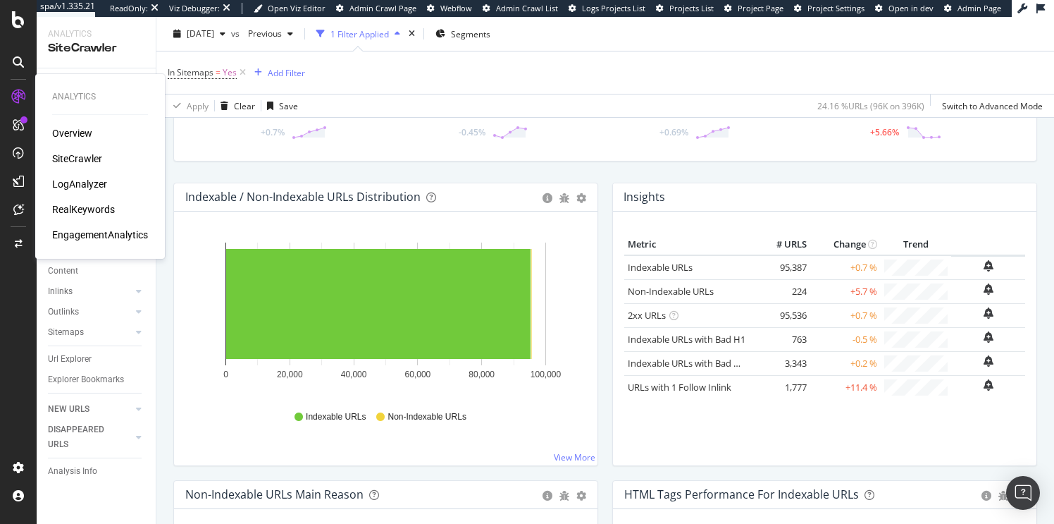
click at [75, 131] on div "Overview" at bounding box center [72, 133] width 40 height 14
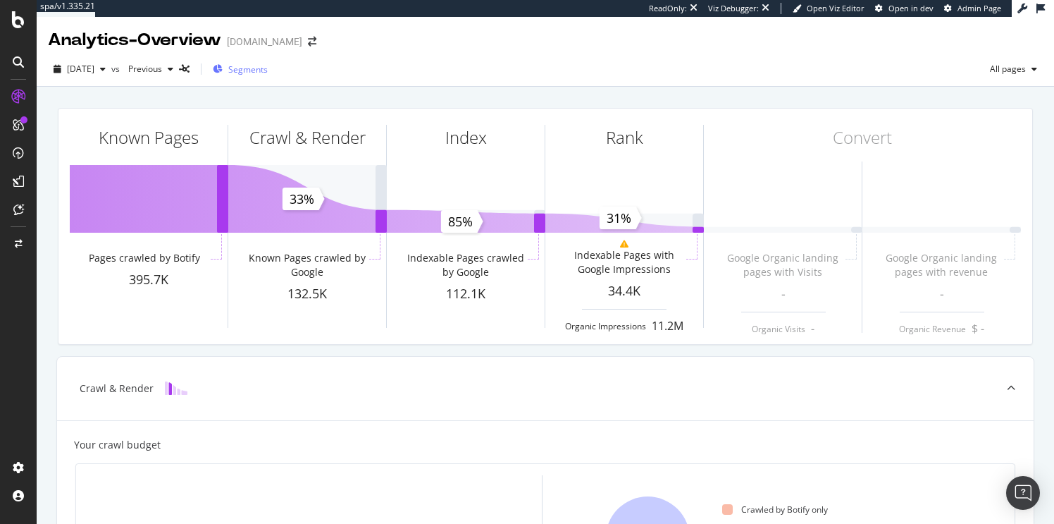
click at [268, 70] on span "Segments" at bounding box center [247, 69] width 39 height 12
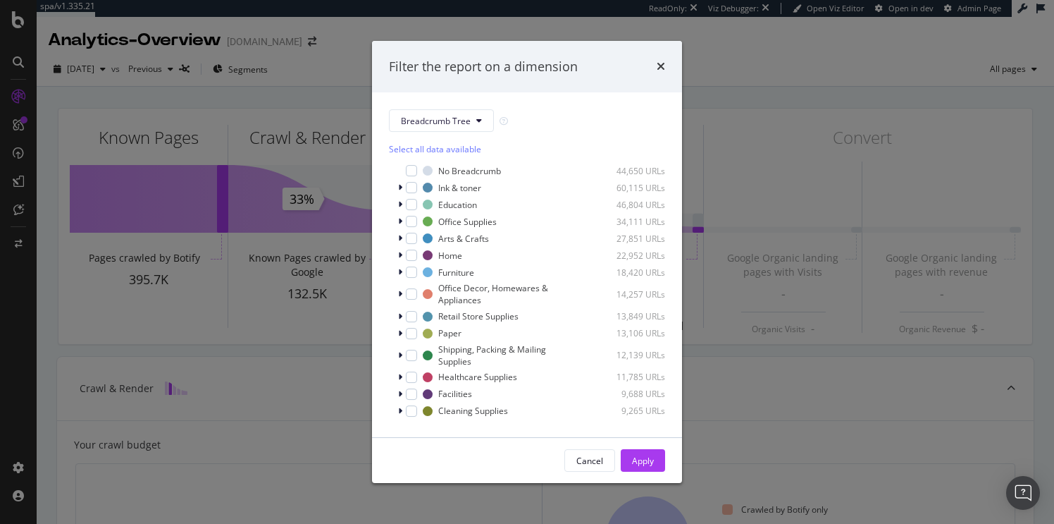
click at [300, 89] on div "Filter the report on a dimension Breadcrumb Tree Select all data available No B…" at bounding box center [527, 262] width 1054 height 524
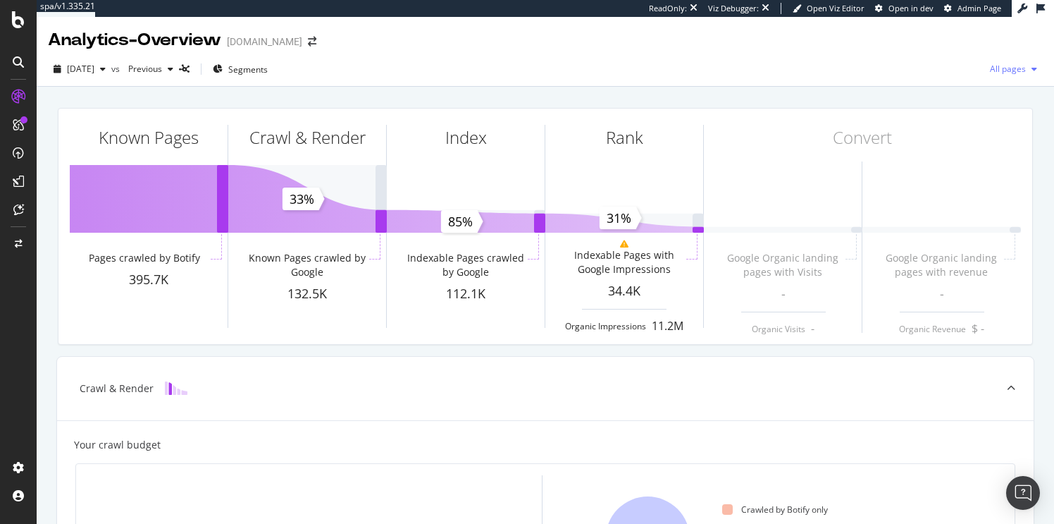
click at [1010, 68] on span "All pages" at bounding box center [1005, 69] width 42 height 12
click at [909, 66] on span "Indexable pages" at bounding box center [932, 69] width 83 height 13
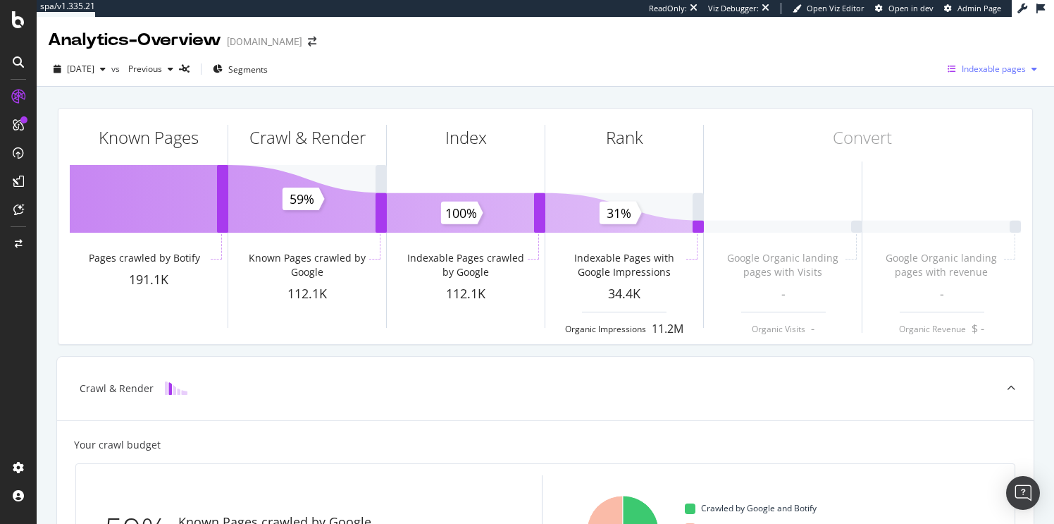
click at [988, 69] on span "Indexable pages" at bounding box center [994, 69] width 64 height 12
click at [846, 44] on span "All pages" at bounding box center [878, 43] width 106 height 13
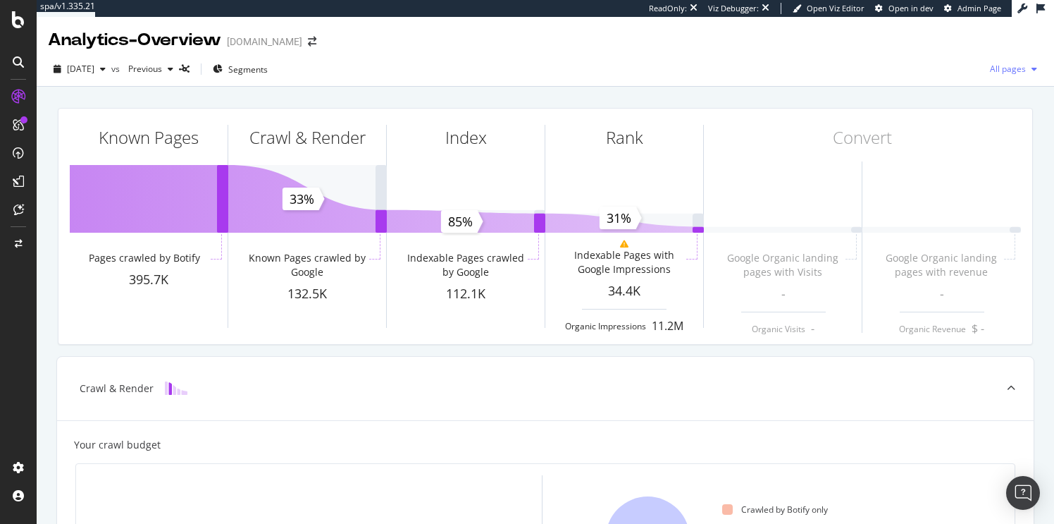
click at [1010, 70] on span "All pages" at bounding box center [1005, 69] width 42 height 12
click at [912, 68] on span "Indexable pages" at bounding box center [932, 69] width 83 height 13
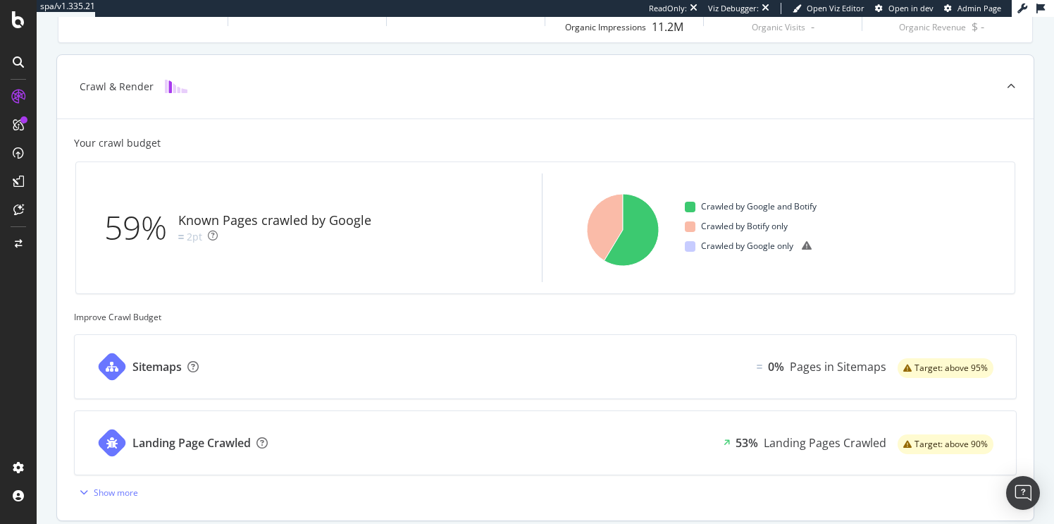
scroll to position [329, 0]
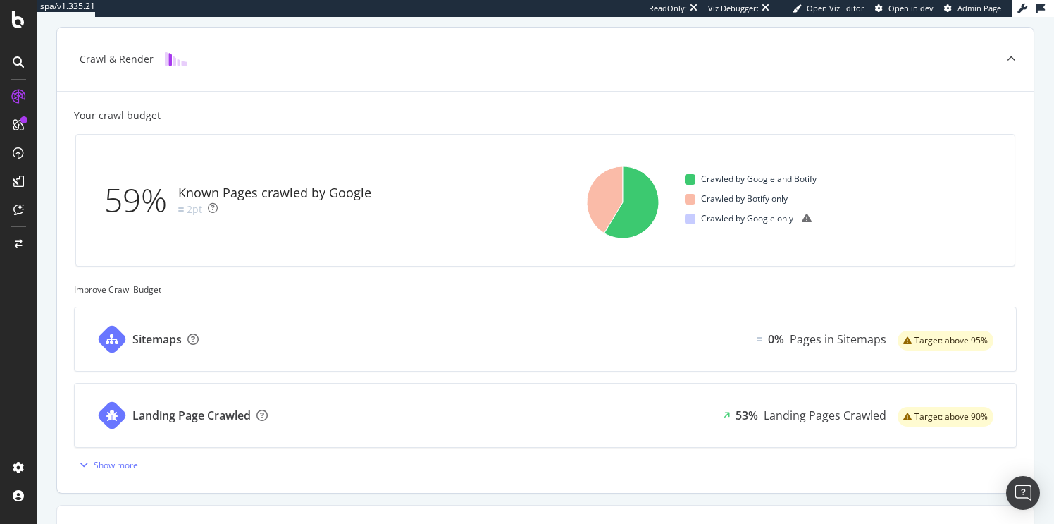
click at [164, 340] on div "Sitemaps" at bounding box center [156, 339] width 49 height 16
